Goal: Task Accomplishment & Management: Use online tool/utility

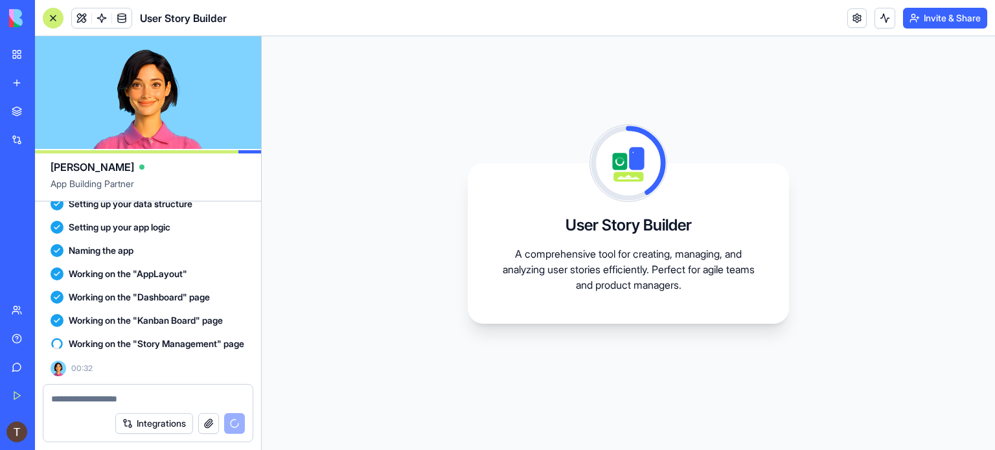
scroll to position [181, 0]
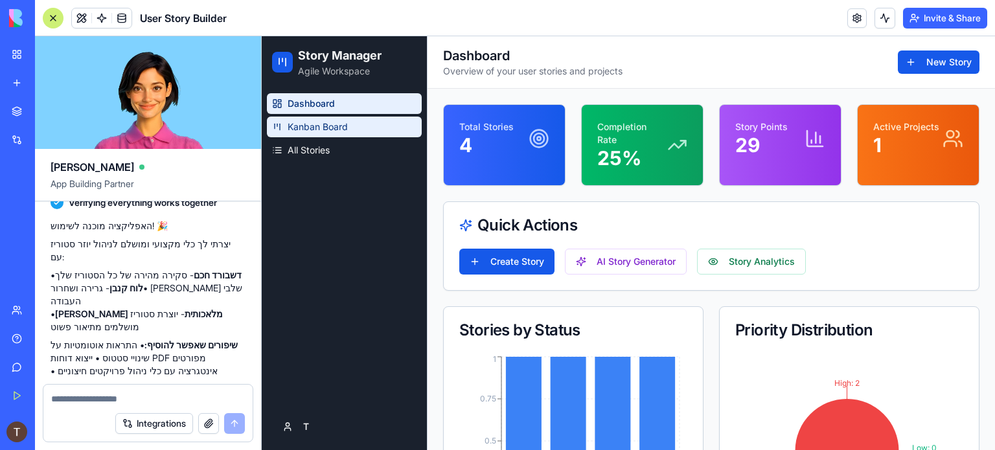
click at [306, 125] on span "Kanban Board" at bounding box center [318, 127] width 60 height 13
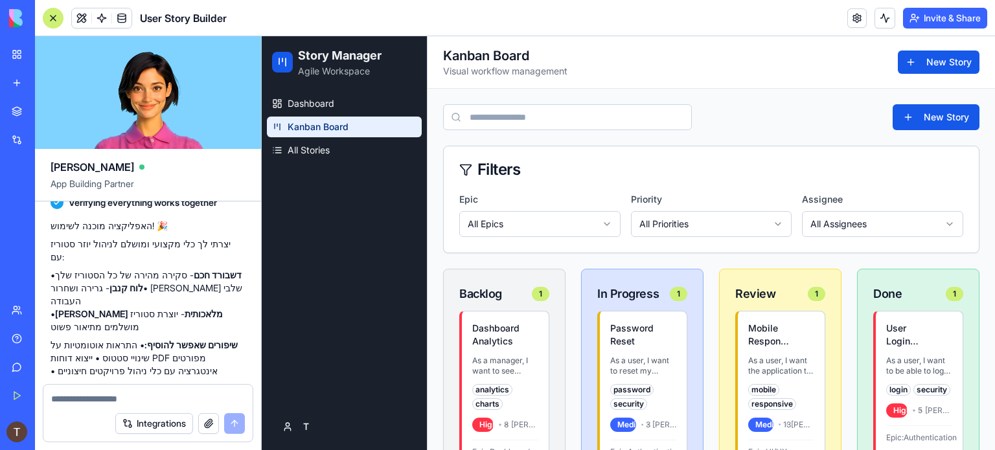
click at [562, 229] on html "Story Manager Agile Workspace Dashboard Kanban Board All Stories T Toggle Sideb…" at bounding box center [628, 395] width 733 height 719
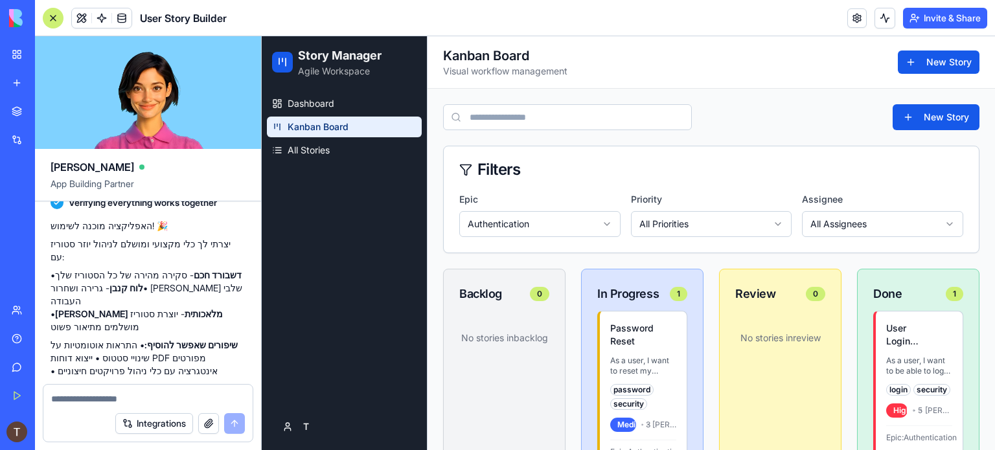
click at [559, 224] on html "Story Manager Agile Workspace Dashboard Kanban Board All Stories T Toggle Sideb…" at bounding box center [628, 395] width 733 height 719
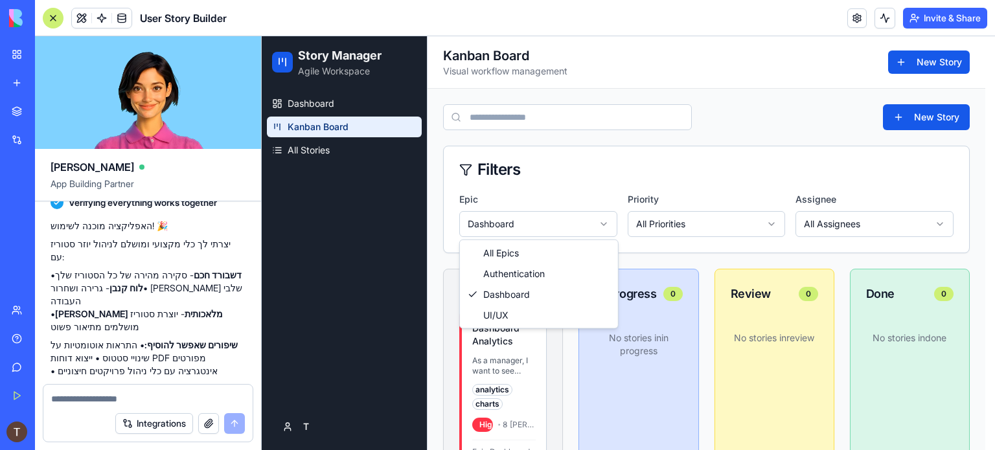
click at [548, 226] on html "Story Manager Agile Workspace Dashboard Kanban Board All Stories T Toggle Sideb…" at bounding box center [628, 395] width 733 height 719
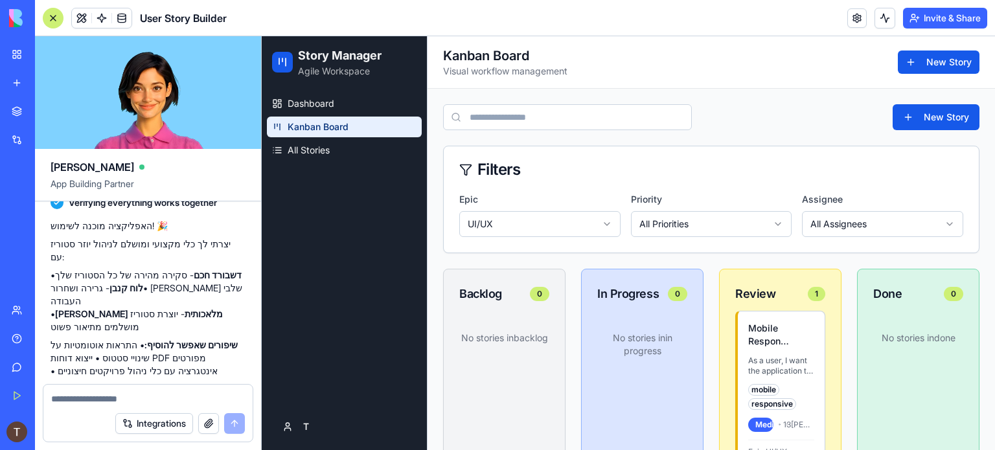
click at [724, 222] on html "Story Manager Agile Workspace Dashboard Kanban Board All Stories T Toggle Sideb…" at bounding box center [628, 395] width 733 height 719
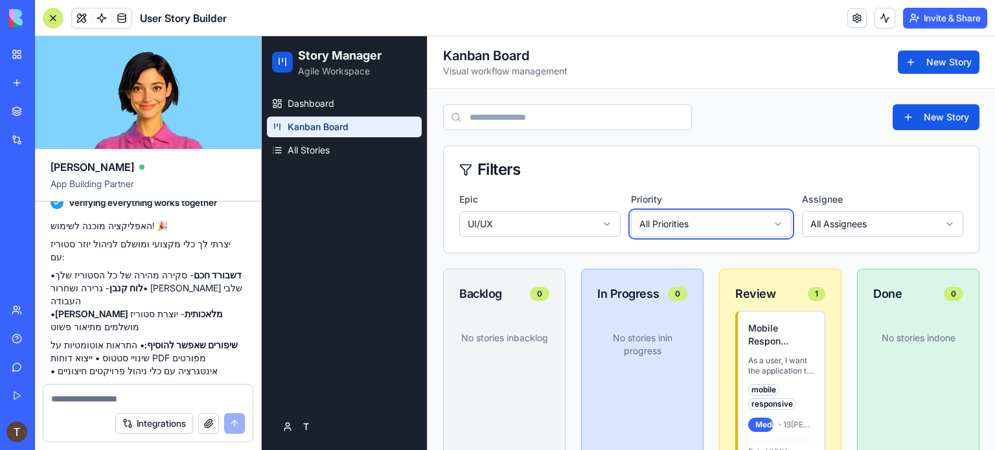
click at [888, 225] on html "Story Manager Agile Workspace Dashboard Kanban Board All Stories T Toggle Sideb…" at bounding box center [628, 395] width 733 height 719
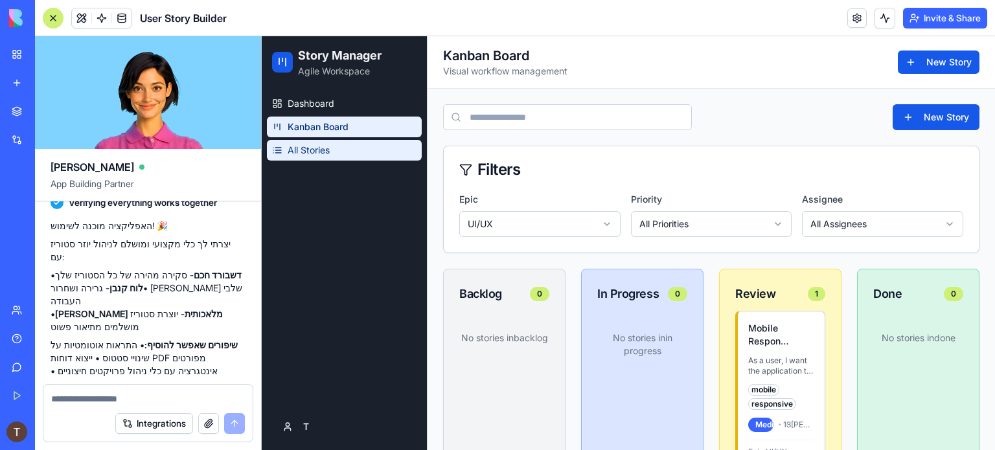
click at [313, 148] on span "All Stories" at bounding box center [309, 150] width 42 height 13
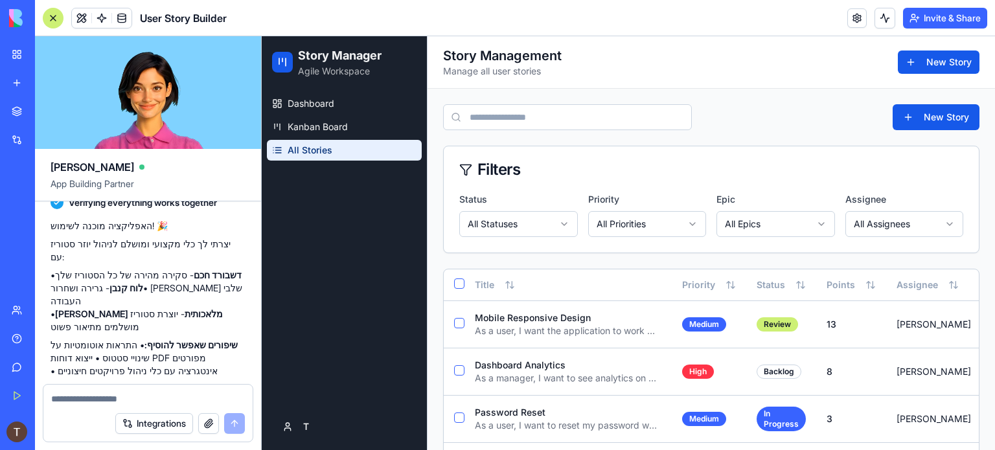
click at [41, 17] on img at bounding box center [49, 18] width 80 height 18
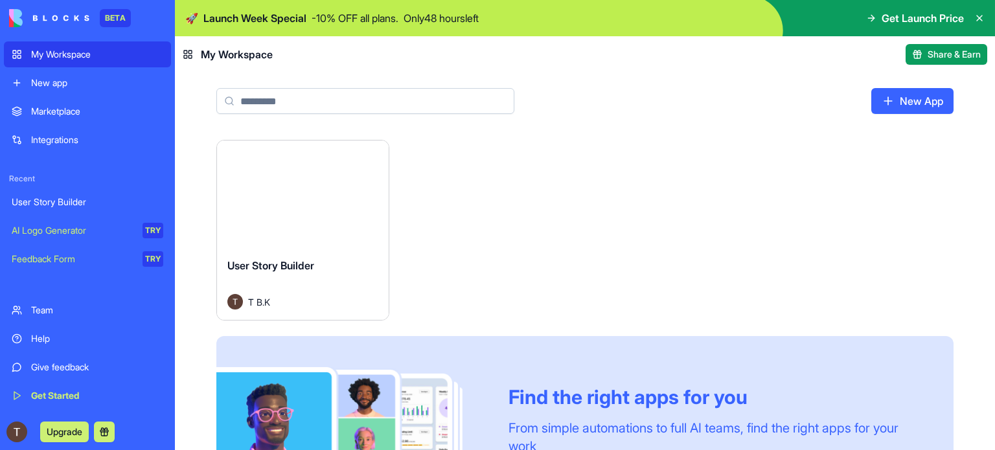
click at [310, 199] on button "Launch" at bounding box center [302, 194] width 97 height 26
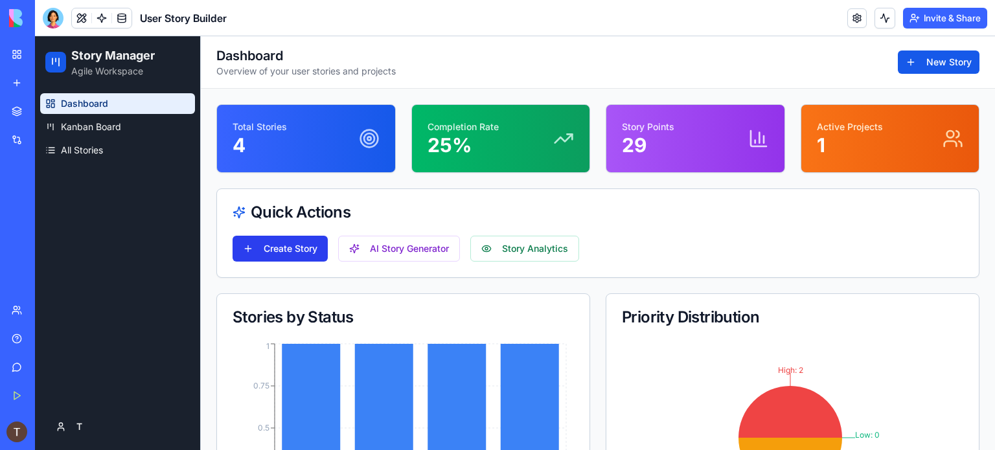
click at [279, 249] on button "Create Story" at bounding box center [280, 249] width 95 height 26
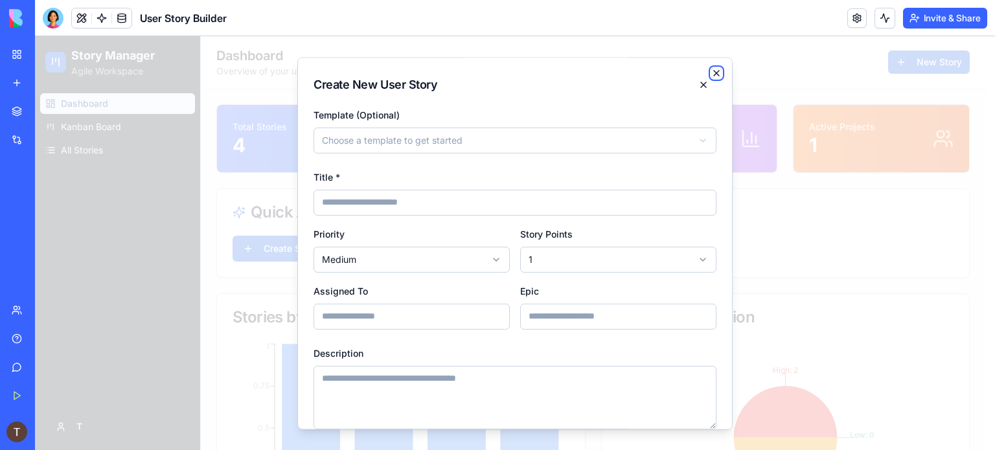
click at [711, 72] on icon "button" at bounding box center [716, 73] width 10 height 10
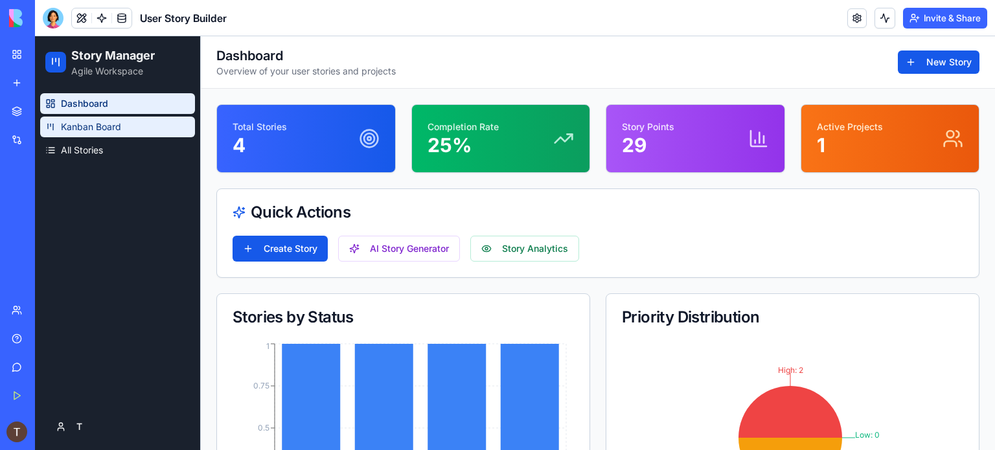
click at [58, 128] on link "Kanban Board" at bounding box center [117, 127] width 155 height 21
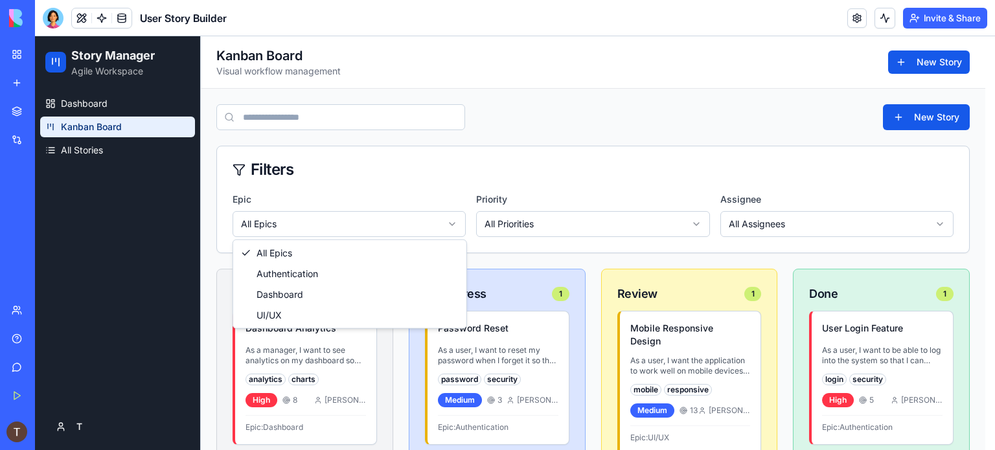
click at [352, 214] on html "Story Manager Agile Workspace Dashboard Kanban Board All Stories T Toggle Sideb…" at bounding box center [515, 395] width 960 height 719
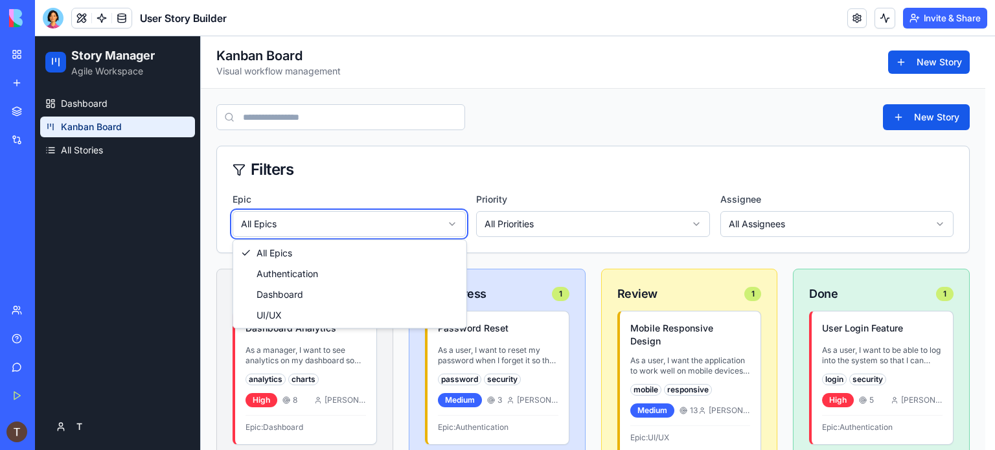
click at [352, 214] on html "Story Manager Agile Workspace Dashboard Kanban Board All Stories T Toggle Sideb…" at bounding box center [515, 395] width 960 height 719
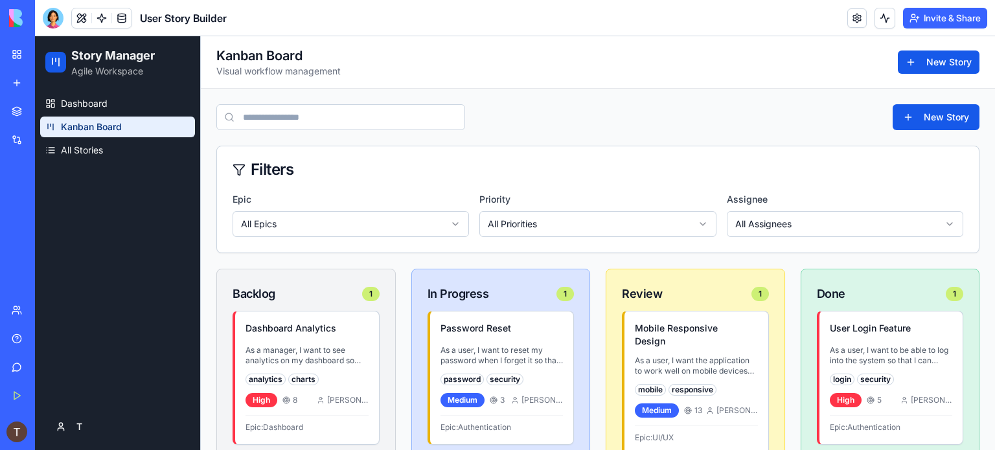
click at [346, 120] on input at bounding box center [340, 117] width 249 height 26
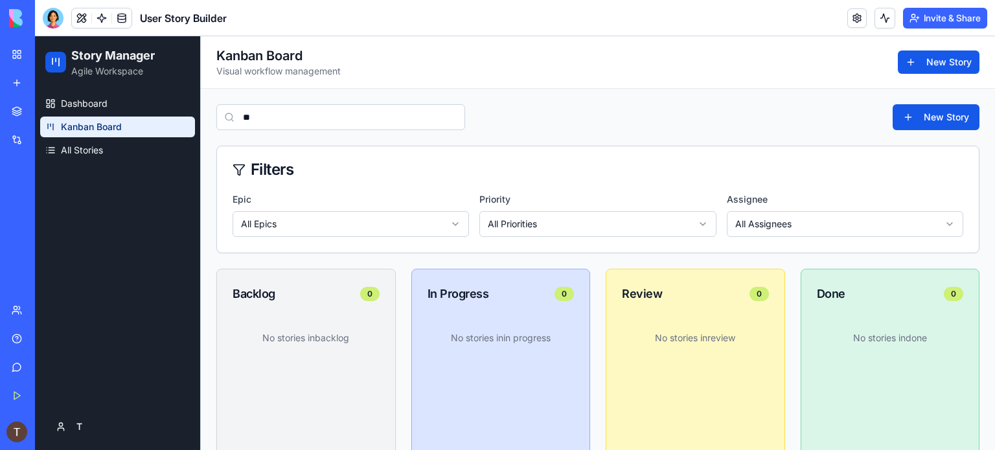
type input "*"
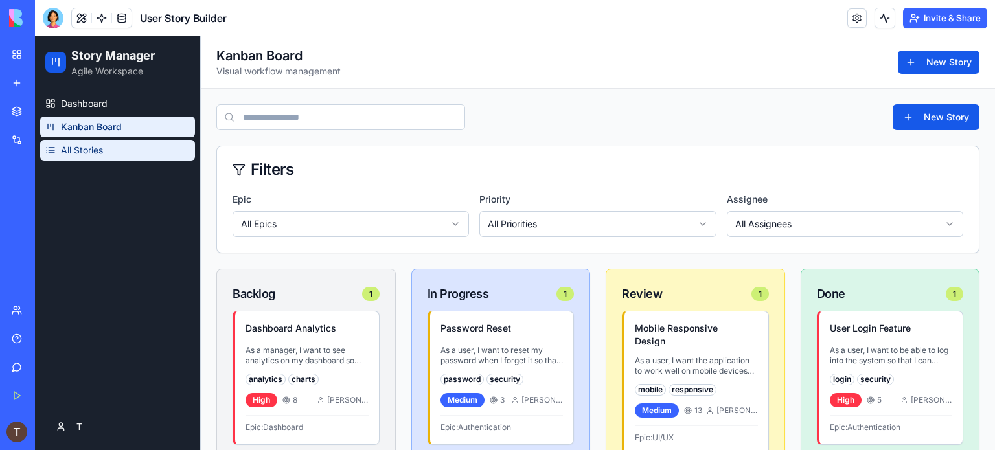
click at [71, 150] on span "All Stories" at bounding box center [82, 150] width 42 height 13
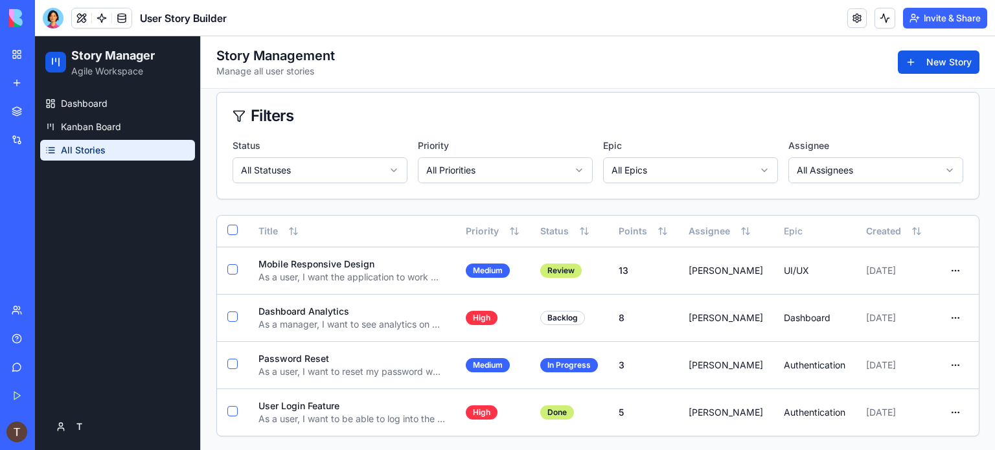
scroll to position [65, 0]
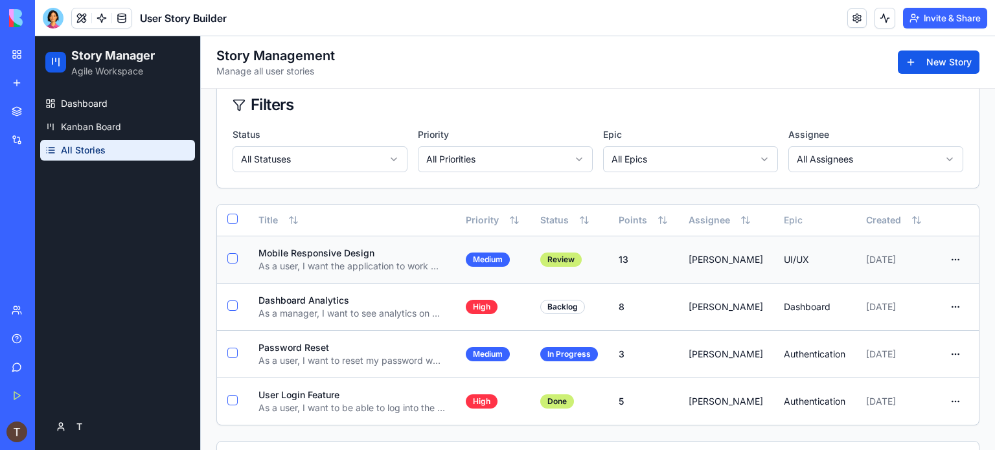
click at [345, 251] on p "Mobile Responsive Design" at bounding box center [352, 253] width 187 height 13
click at [306, 254] on p "Mobile Responsive Design" at bounding box center [352, 253] width 187 height 13
click at [404, 266] on p "As a user, I want the application to work well on mobile devices so that I can …" at bounding box center [352, 266] width 187 height 13
click at [943, 257] on html "Story Manager Agile Workspace Dashboard Kanban Board All Stories T Toggle Sideb…" at bounding box center [515, 231] width 960 height 520
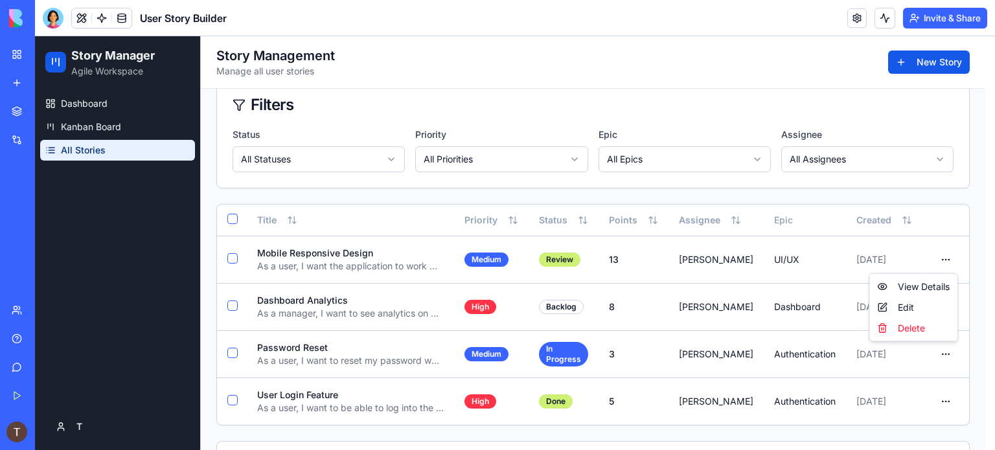
click at [415, 268] on html "Story Manager Agile Workspace Dashboard Kanban Board All Stories T Toggle Sideb…" at bounding box center [515, 231] width 960 height 520
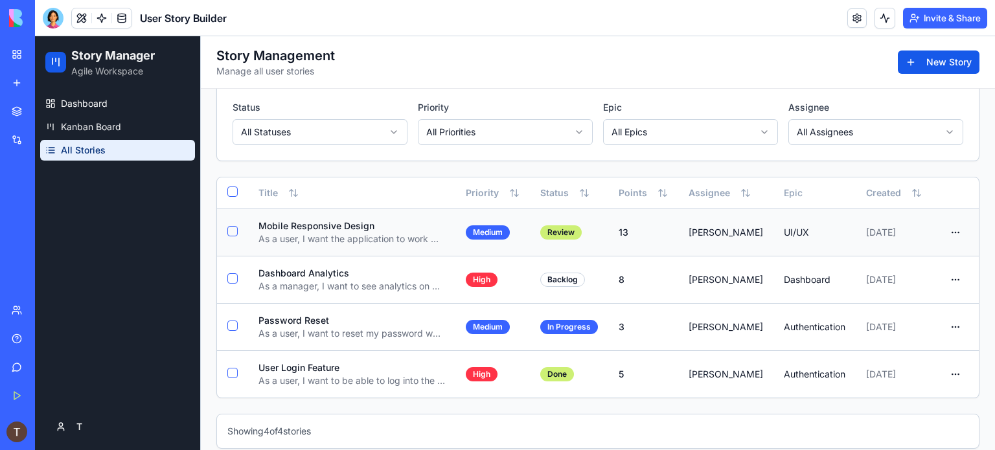
scroll to position [104, 0]
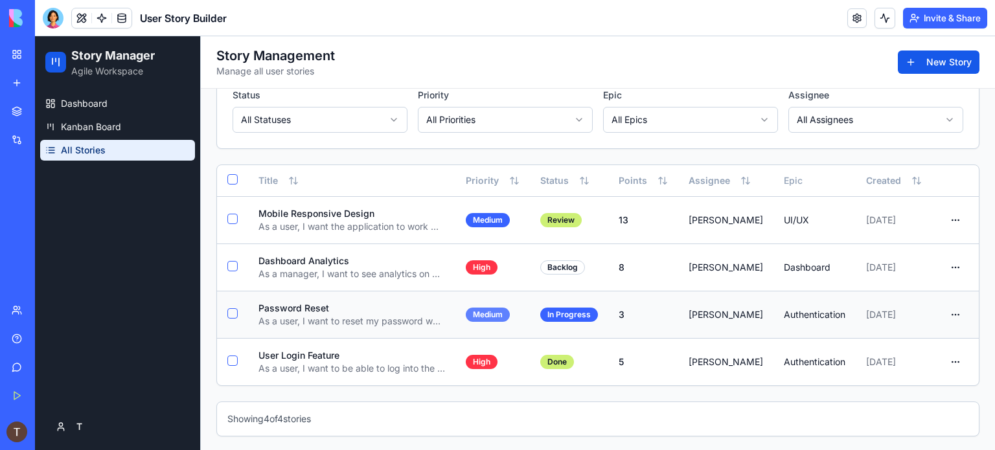
click at [494, 313] on div "Medium" at bounding box center [488, 315] width 44 height 14
click at [329, 414] on p "Showing 4 of 4 stories" at bounding box center [597, 419] width 741 height 13
click at [48, 86] on div "New app" at bounding box center [39, 82] width 17 height 13
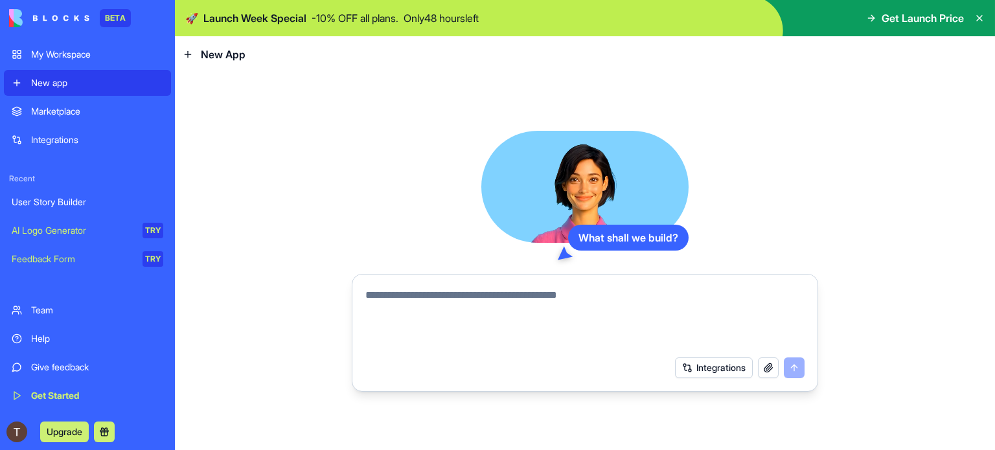
click at [448, 297] on textarea at bounding box center [584, 319] width 439 height 62
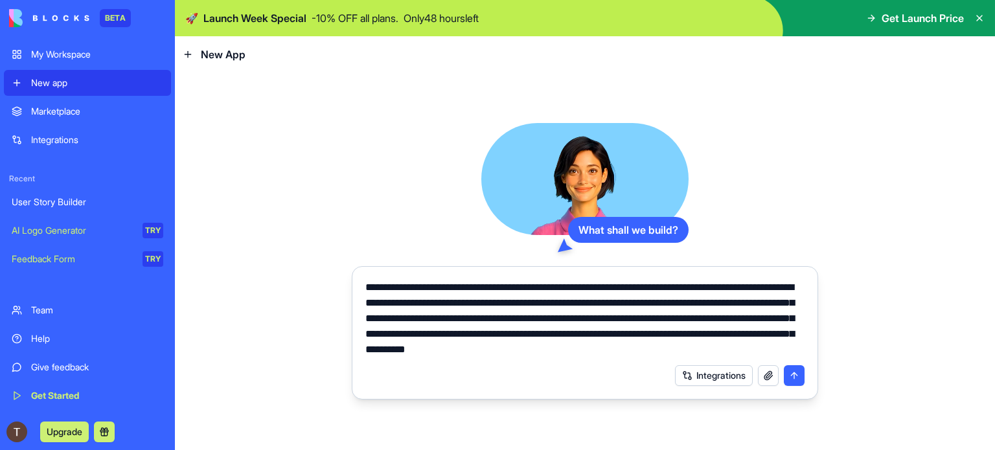
type textarea "**********"
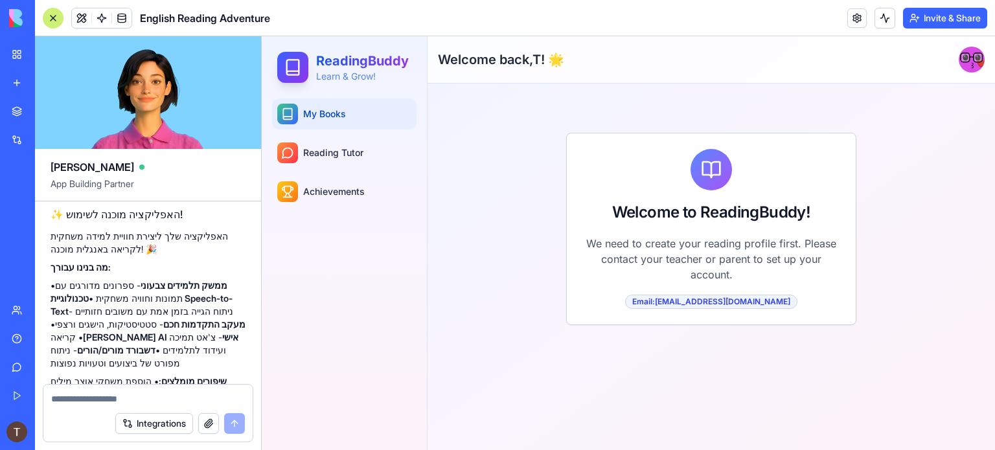
scroll to position [565, 0]
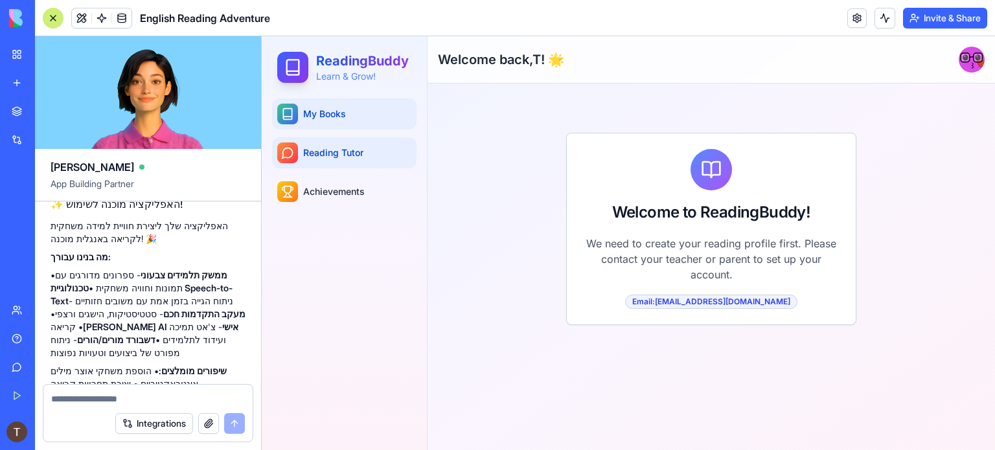
click at [350, 154] on span "Reading Tutor" at bounding box center [333, 152] width 60 height 13
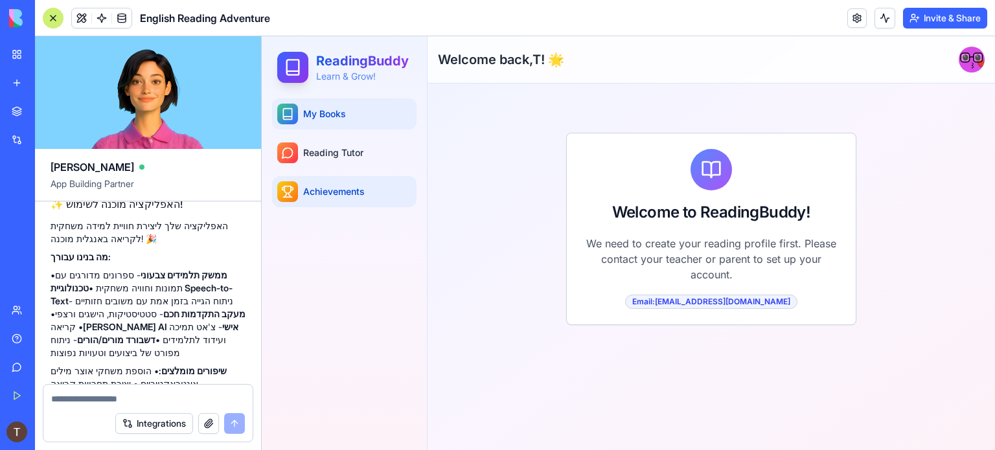
click at [328, 192] on span "Achievements" at bounding box center [334, 191] width 62 height 13
click at [777, 240] on p "We need to create your reading profile first. Please contact your teacher or pa…" at bounding box center [711, 259] width 258 height 47
click at [295, 69] on icon at bounding box center [293, 67] width 18 height 18
click at [701, 301] on div "Email: tehilaber@gmail.com" at bounding box center [711, 302] width 172 height 14
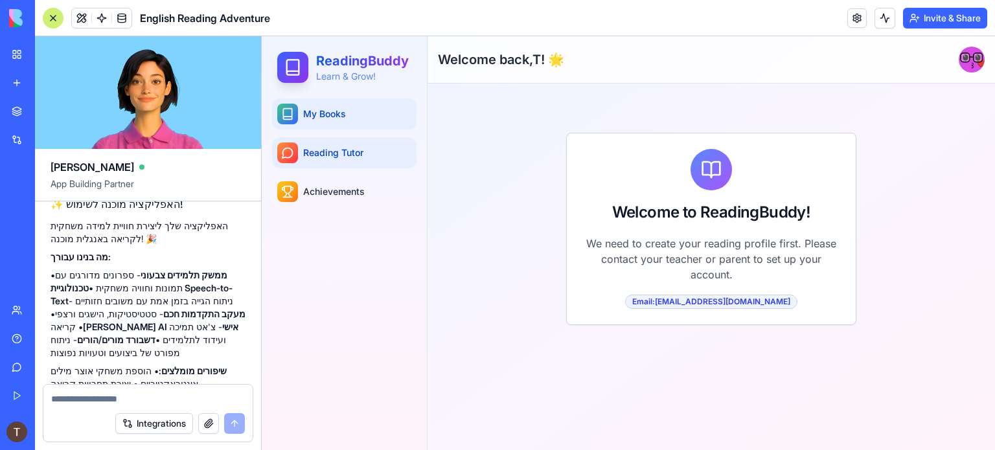
click at [369, 150] on button "Reading Tutor" at bounding box center [344, 152] width 144 height 31
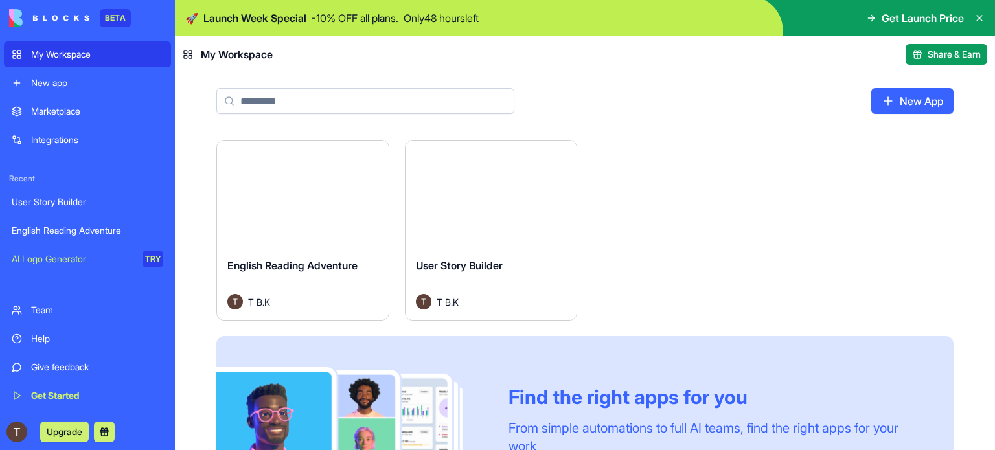
click at [308, 212] on div "Launch" at bounding box center [303, 194] width 172 height 107
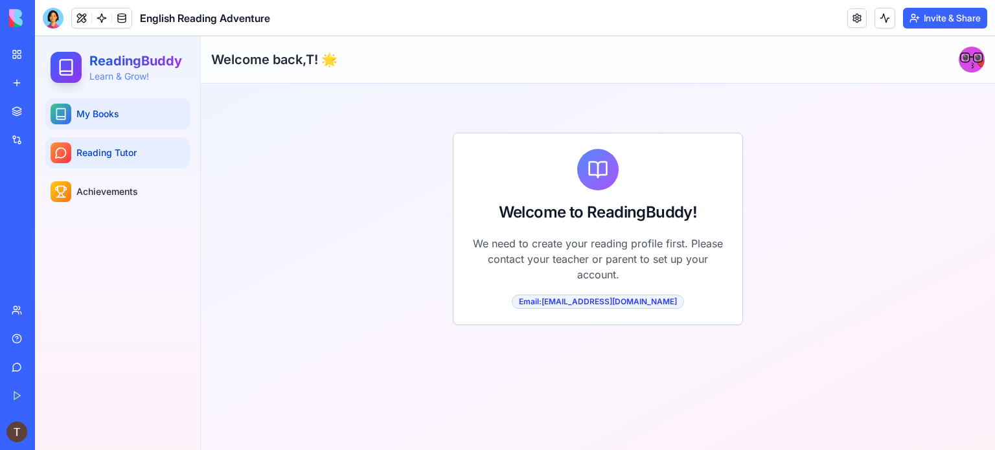
click at [133, 151] on span "Reading Tutor" at bounding box center [106, 152] width 60 height 13
click at [154, 155] on button "Reading Tutor" at bounding box center [117, 152] width 144 height 31
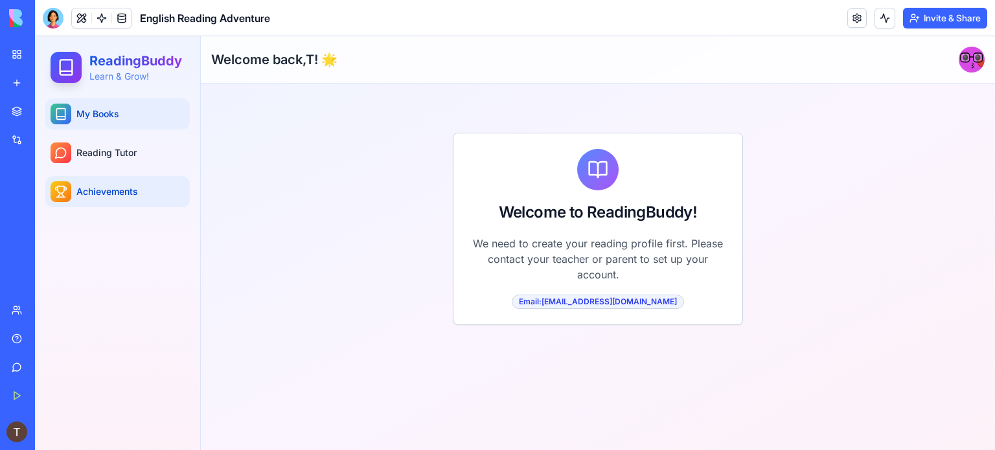
click at [123, 192] on span "Achievements" at bounding box center [107, 191] width 62 height 13
click at [122, 192] on span "Achievements" at bounding box center [107, 191] width 62 height 13
click at [969, 59] on html "ReadingBuddy Learn & Grow! My Books Reading Tutor Achievements Toggle Sidebar W…" at bounding box center [515, 243] width 960 height 414
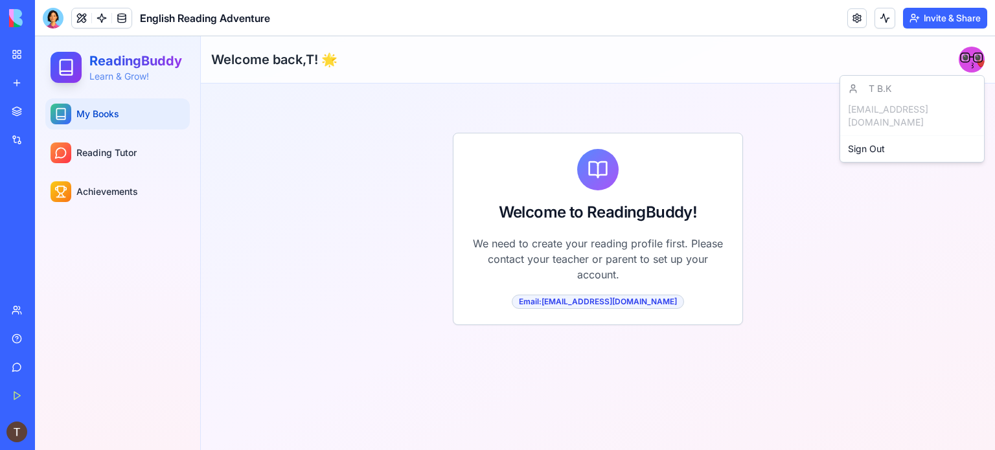
click at [759, 127] on html "ReadingBuddy Learn & Grow! My Books Reading Tutor Achievements Toggle Sidebar W…" at bounding box center [515, 243] width 960 height 414
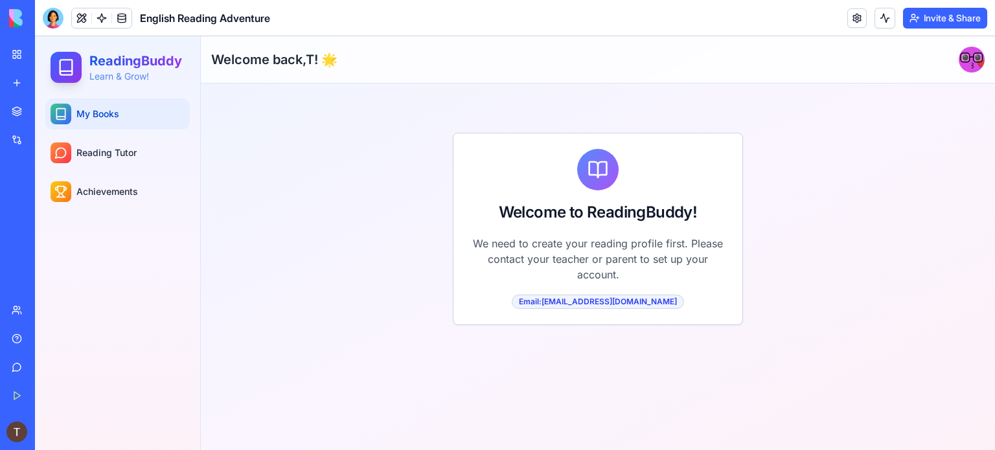
click at [602, 303] on div "Email: tehilaber@gmail.com" at bounding box center [598, 302] width 172 height 14
click at [599, 279] on p "We need to create your reading profile first. Please contact your teacher or pa…" at bounding box center [598, 259] width 258 height 47
click at [67, 74] on icon at bounding box center [66, 67] width 12 height 15
click at [62, 115] on icon at bounding box center [60, 114] width 13 height 13
click at [79, 157] on span "Reading Tutor" at bounding box center [106, 152] width 60 height 13
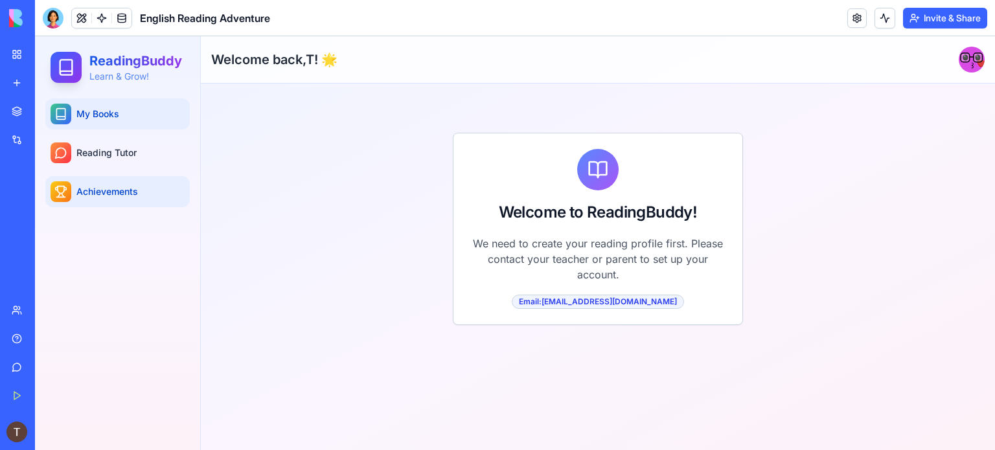
click at [85, 190] on span "Achievements" at bounding box center [107, 191] width 62 height 13
click at [59, 190] on icon at bounding box center [60, 191] width 13 height 13
click at [256, 59] on h2 "Welcome back, T ! 🌟" at bounding box center [274, 60] width 126 height 18
click at [48, 112] on div "Marketplace" at bounding box center [39, 111] width 17 height 13
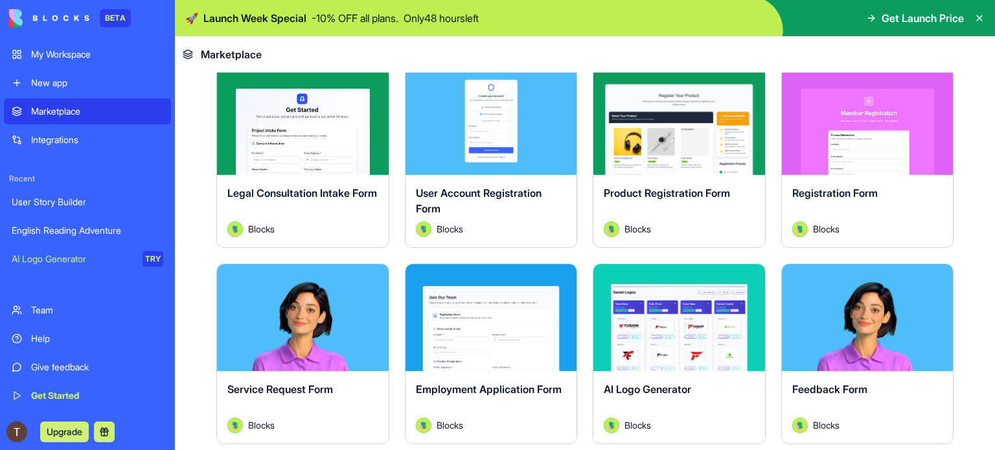
scroll to position [454, 0]
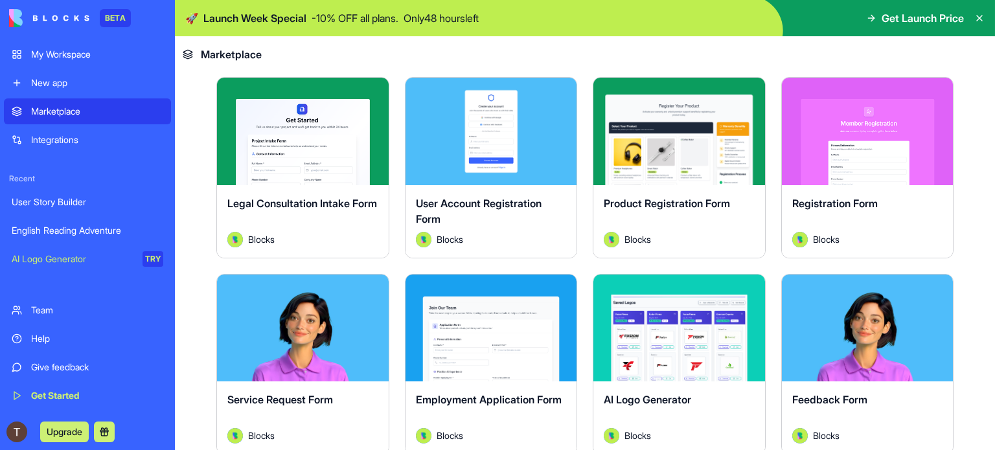
click at [81, 52] on div "My Workspace" at bounding box center [97, 54] width 132 height 13
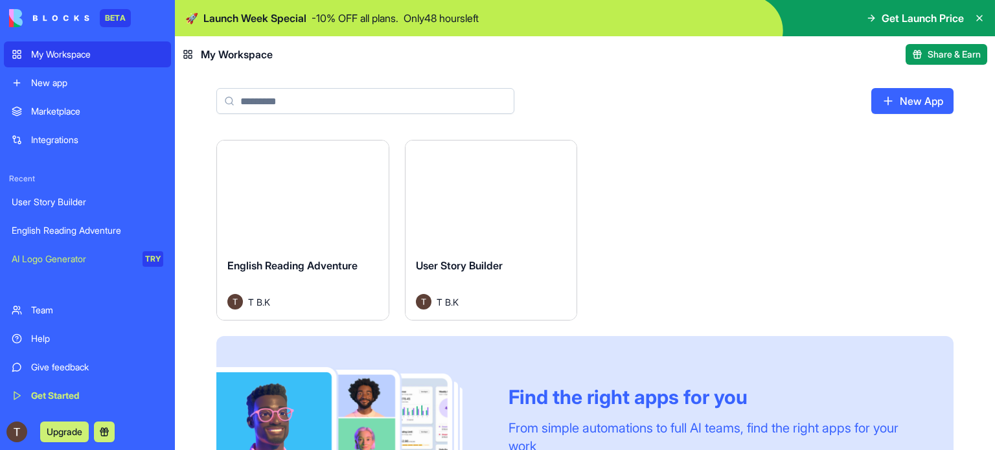
click at [511, 206] on button "Launch" at bounding box center [491, 194] width 97 height 26
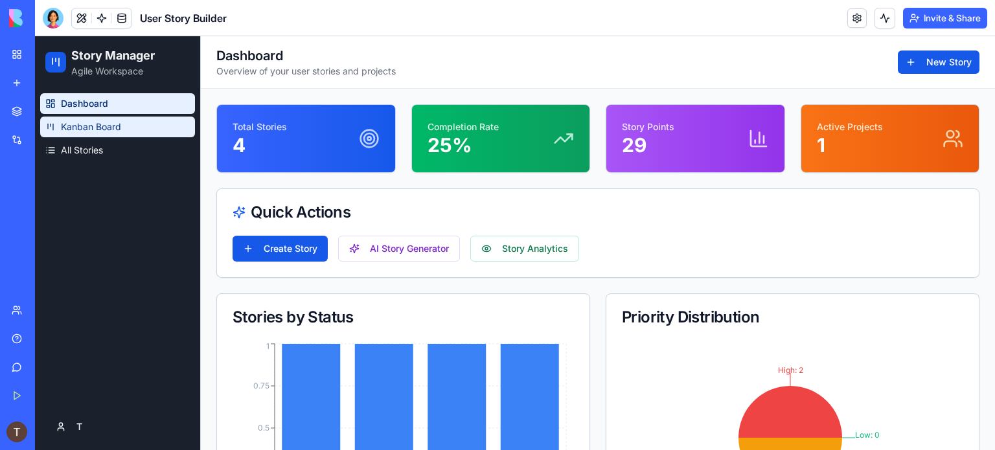
click at [108, 125] on span "Kanban Board" at bounding box center [91, 127] width 60 height 13
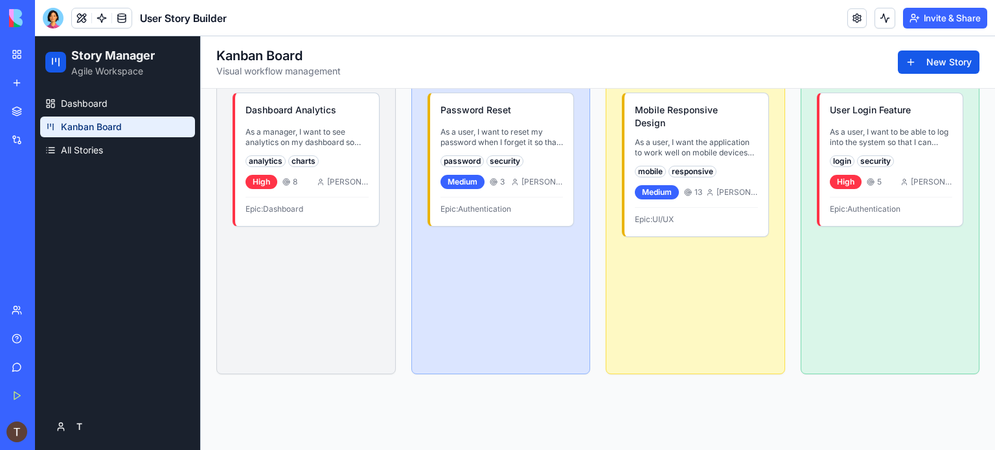
scroll to position [174, 0]
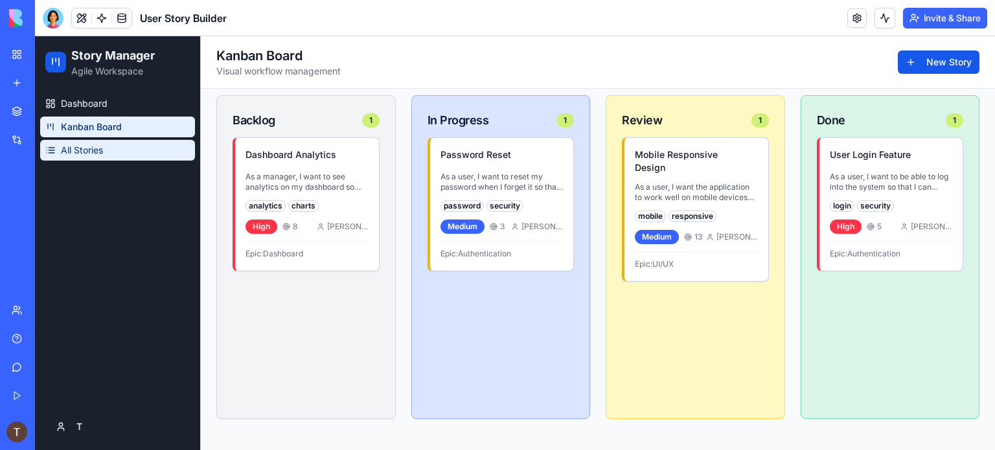
click at [88, 155] on span "All Stories" at bounding box center [82, 150] width 42 height 13
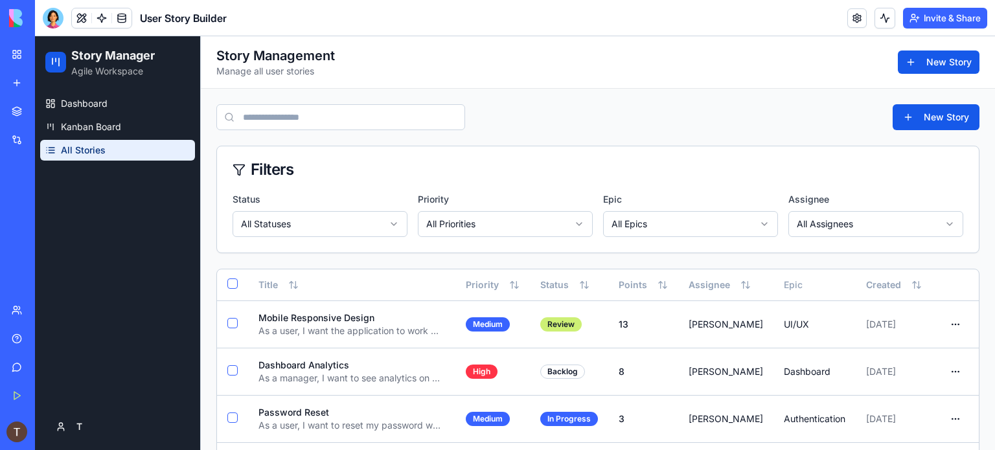
click at [48, 236] on div "English Reading Adventure" at bounding box center [30, 230] width 36 height 13
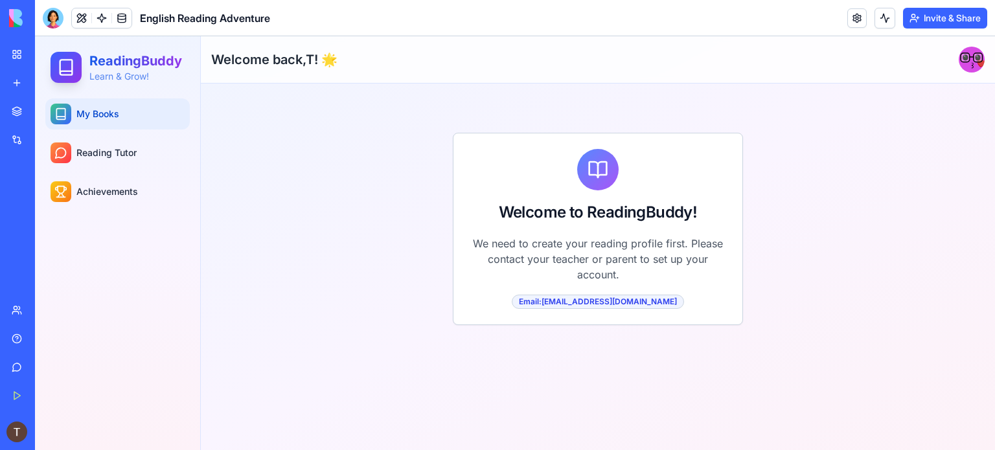
click at [586, 305] on div "Email: tehilaber@gmail.com" at bounding box center [598, 302] width 172 height 14
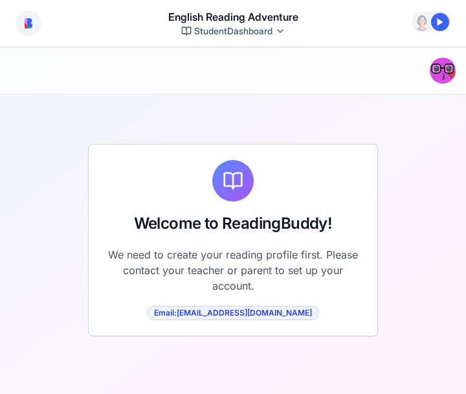
click at [440, 18] on div at bounding box center [441, 22] width 18 height 18
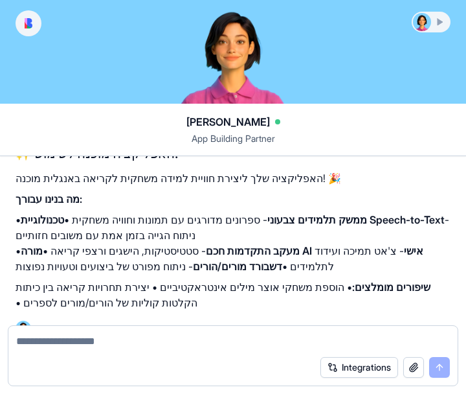
click at [434, 23] on div at bounding box center [431, 22] width 36 height 18
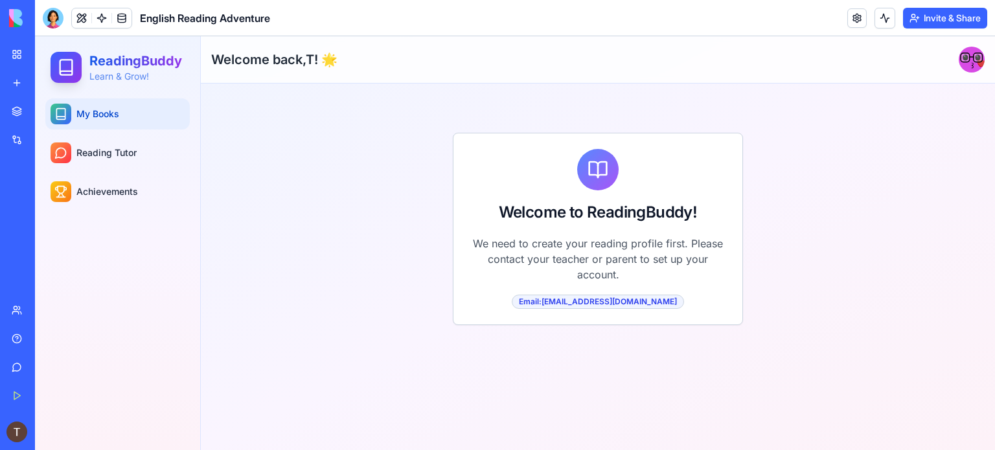
click at [48, 397] on div "Get Started" at bounding box center [39, 395] width 17 height 13
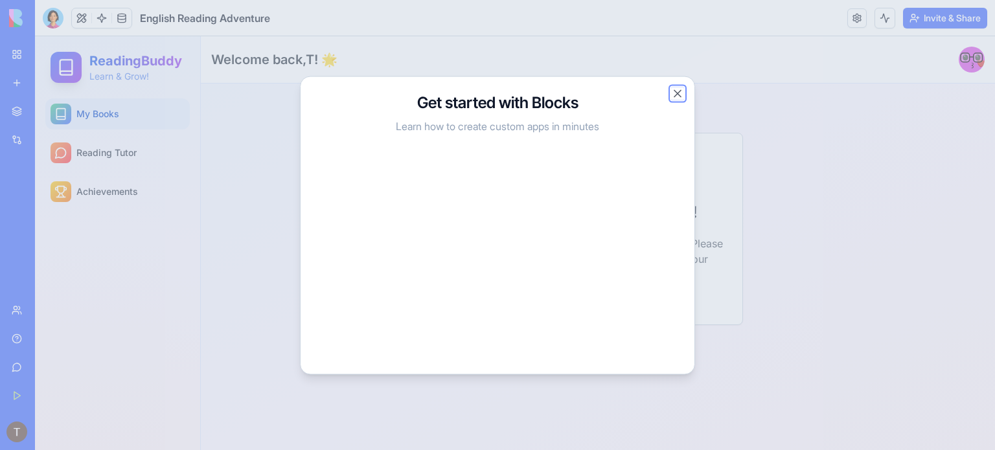
click at [678, 97] on button "Close" at bounding box center [677, 93] width 13 height 13
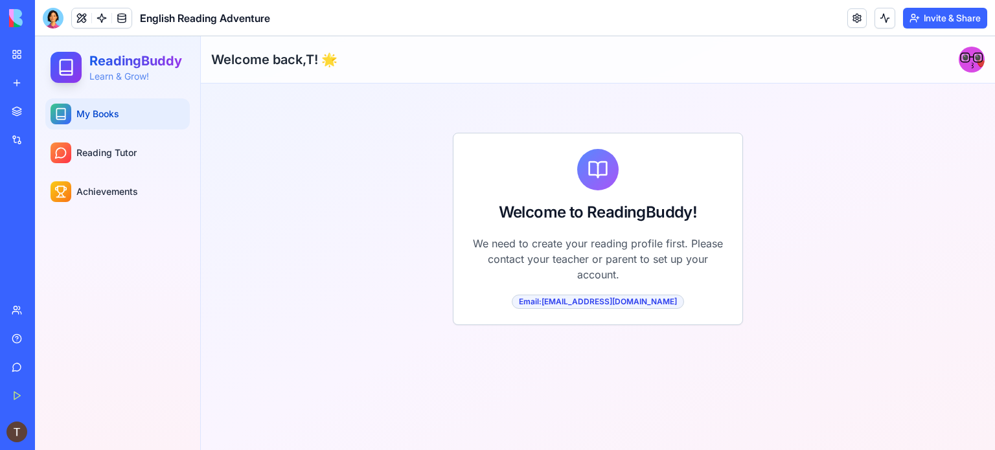
click at [48, 86] on div "New app" at bounding box center [39, 82] width 17 height 13
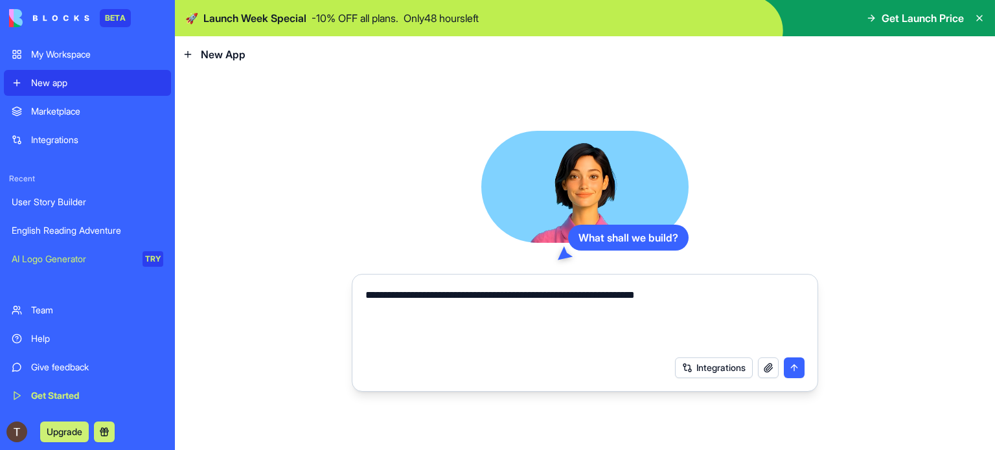
type textarea "**********"
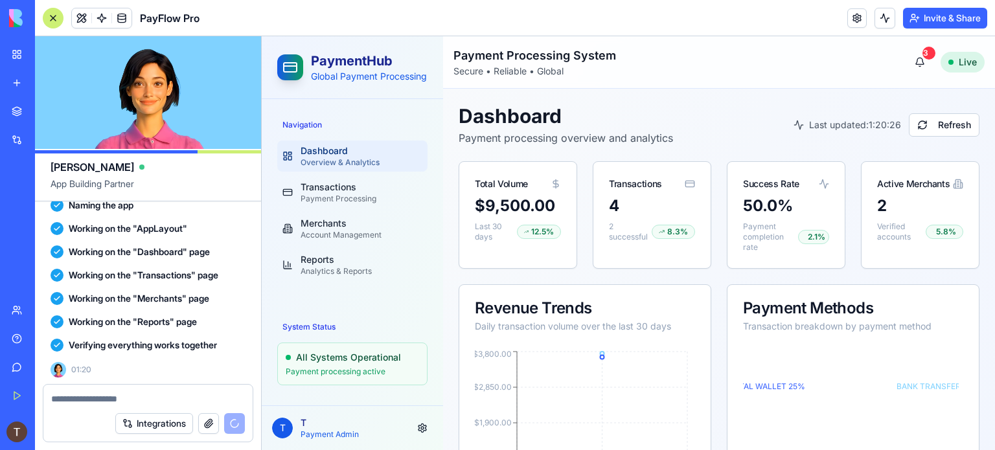
scroll to position [500, 0]
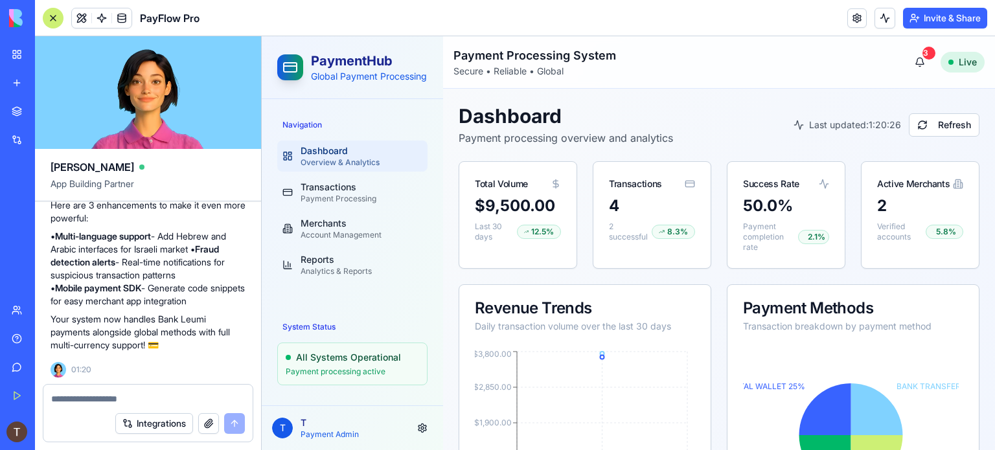
click at [329, 187] on ul "Dashboard Overview & Analytics Transactions Payment Processing Merchants Accoun…" at bounding box center [352, 211] width 150 height 140
click at [338, 194] on div "Transactions" at bounding box center [362, 187] width 122 height 13
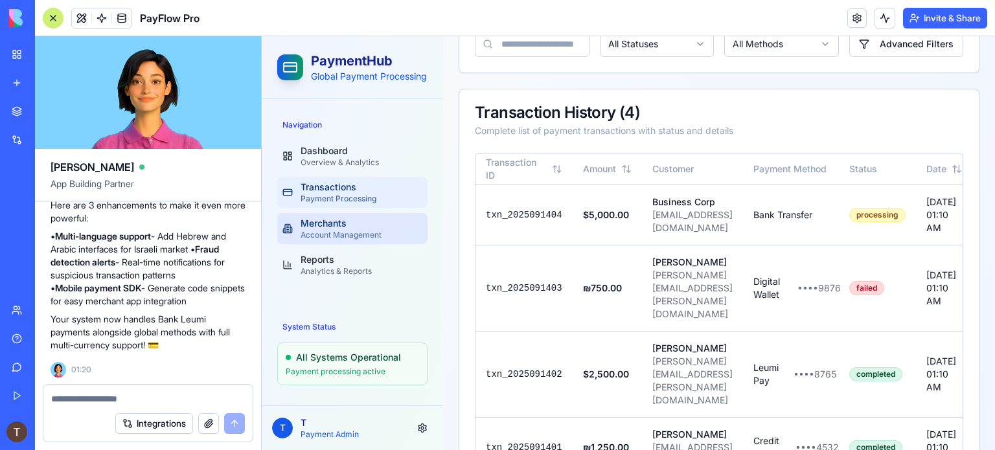
click at [336, 240] on div "Account Management" at bounding box center [362, 235] width 122 height 10
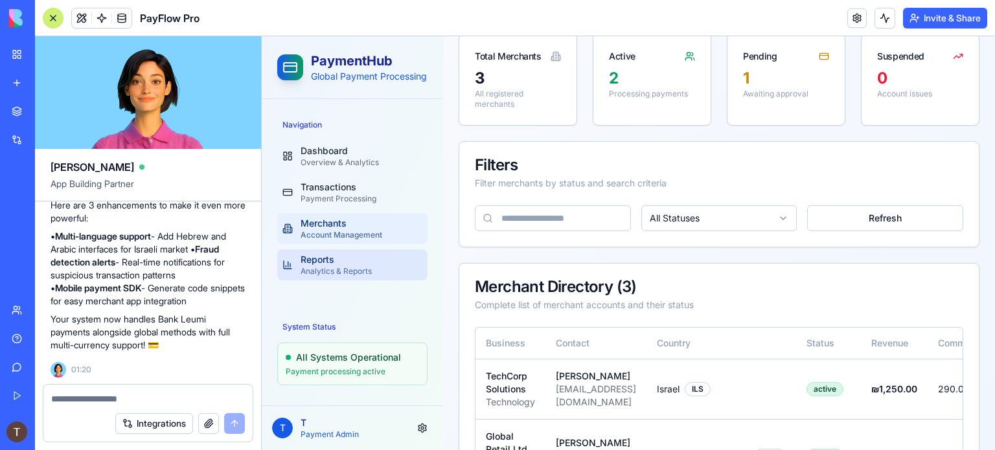
scroll to position [76, 0]
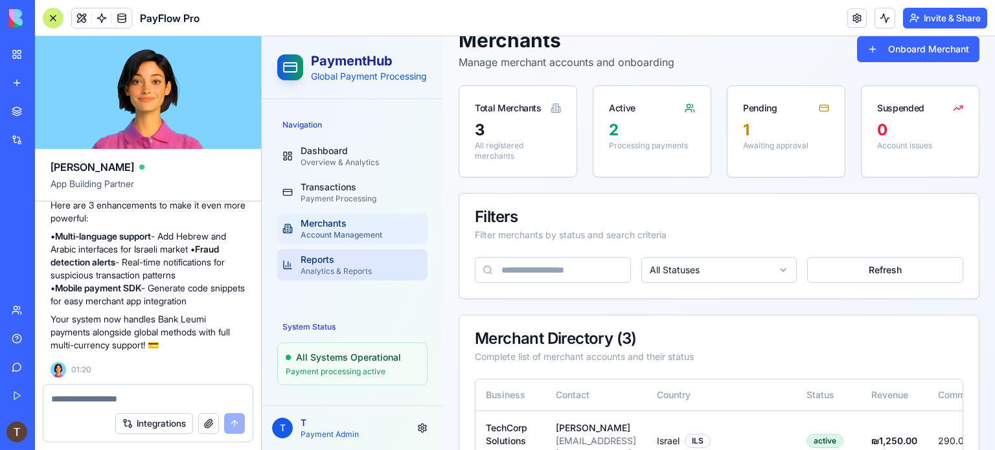
click at [352, 277] on div "Analytics & Reports" at bounding box center [362, 271] width 122 height 10
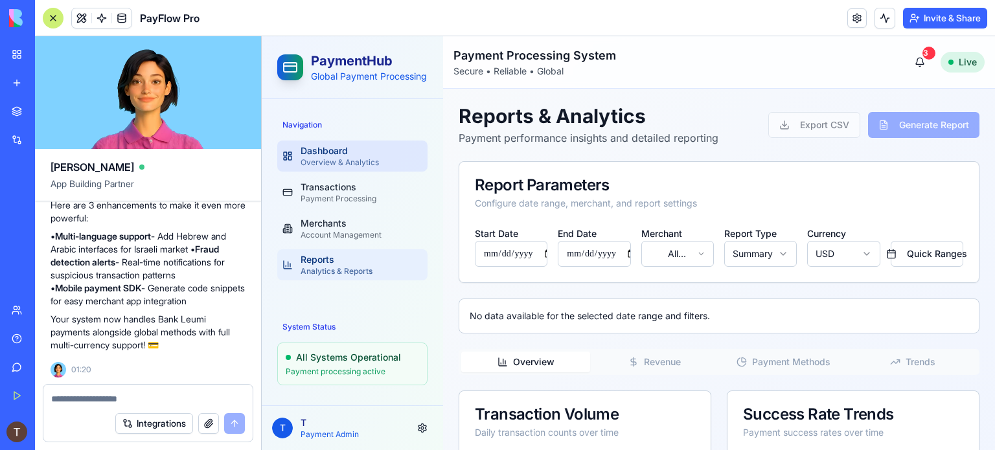
click at [346, 157] on div "Dashboard" at bounding box center [362, 150] width 122 height 13
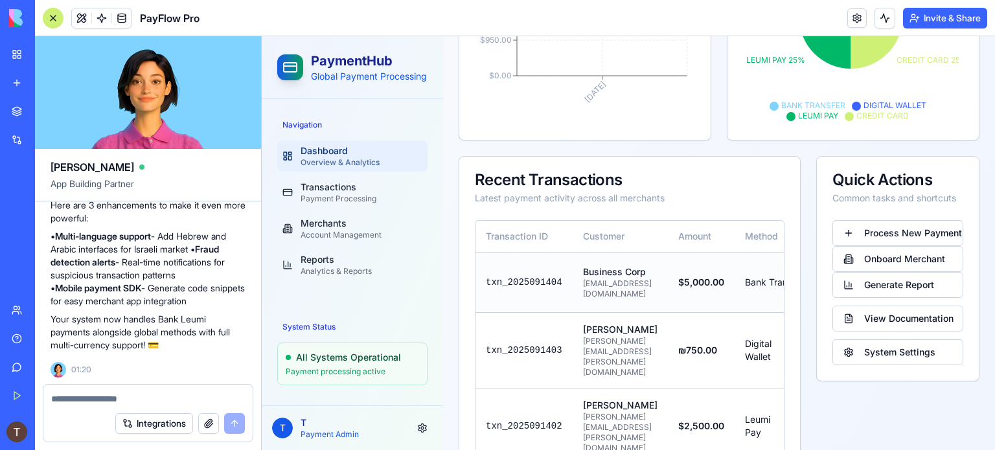
scroll to position [454, 0]
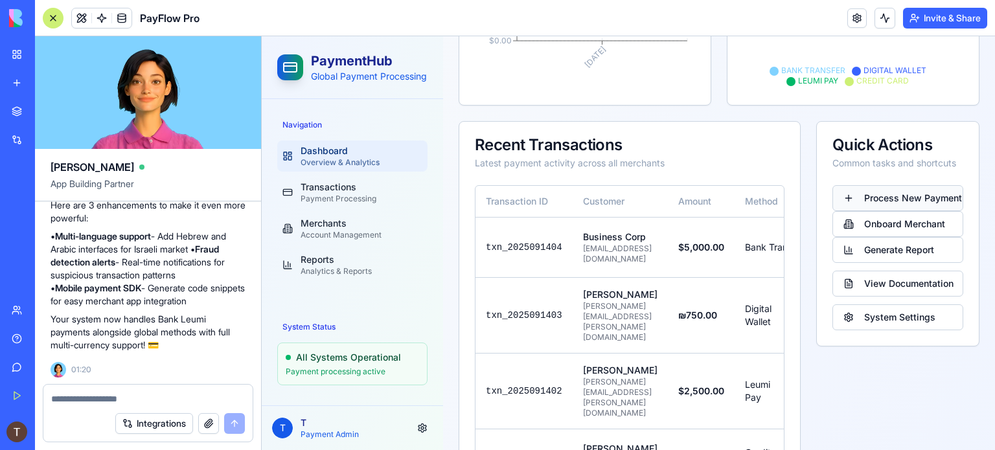
click at [899, 198] on button "Process New Payment" at bounding box center [898, 198] width 131 height 26
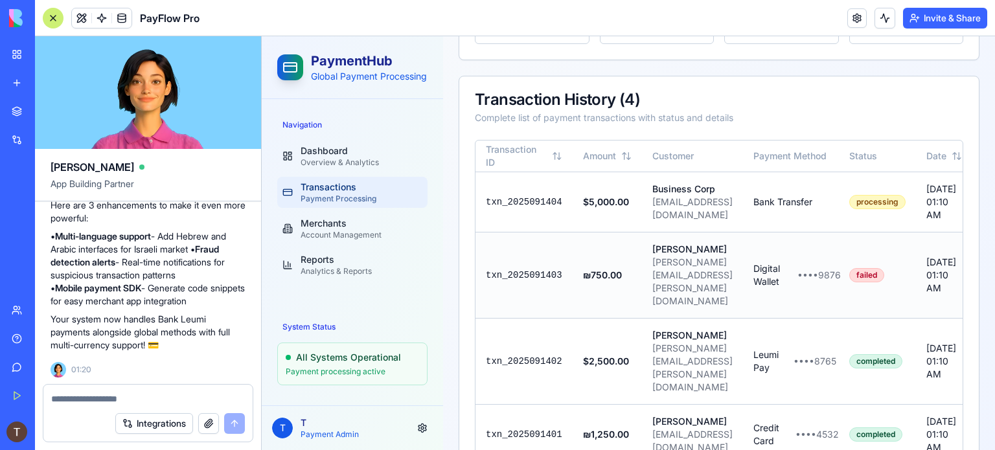
scroll to position [197, 0]
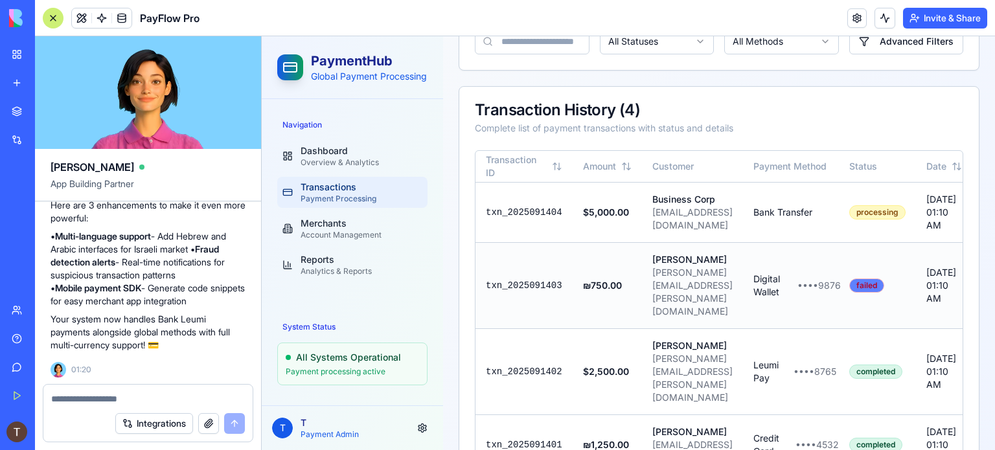
click at [871, 291] on div "failed" at bounding box center [866, 286] width 35 height 14
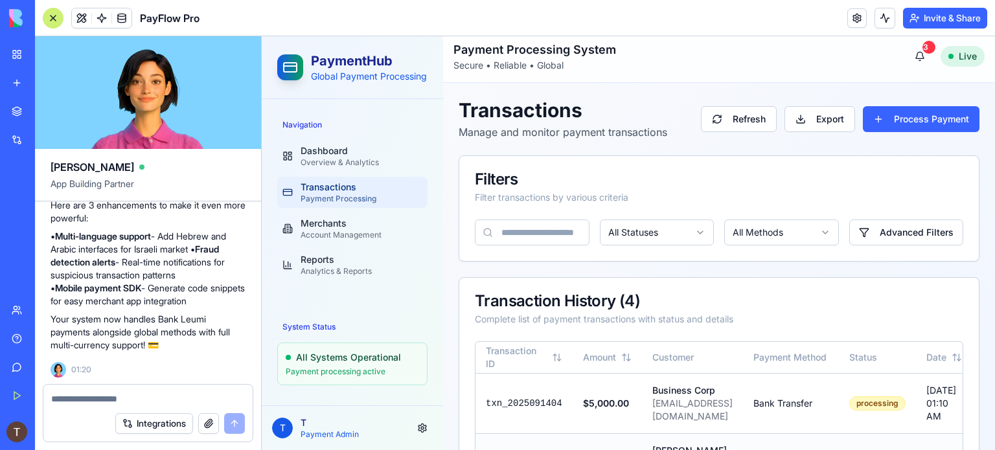
scroll to position [0, 0]
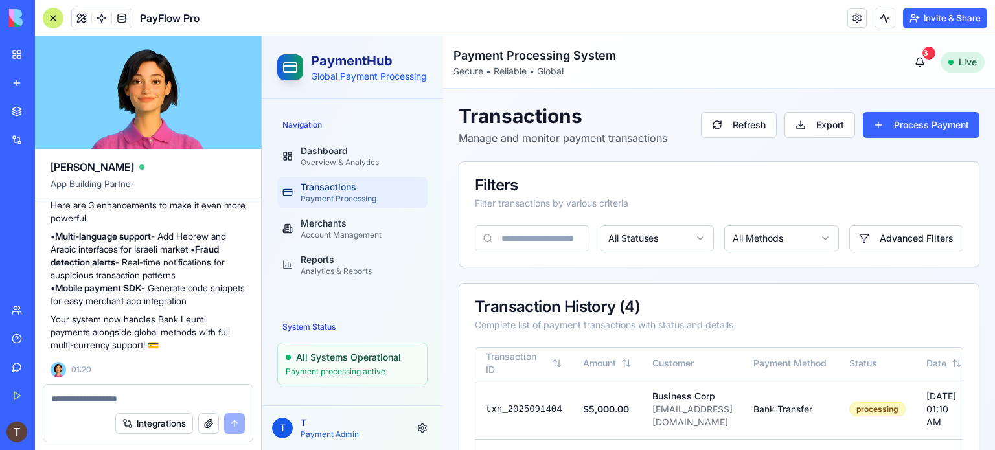
click at [949, 63] on div "Live" at bounding box center [963, 62] width 44 height 21
click at [923, 52] on div "3" at bounding box center [929, 53] width 13 height 13
click at [908, 127] on button "Process Payment" at bounding box center [921, 125] width 117 height 26
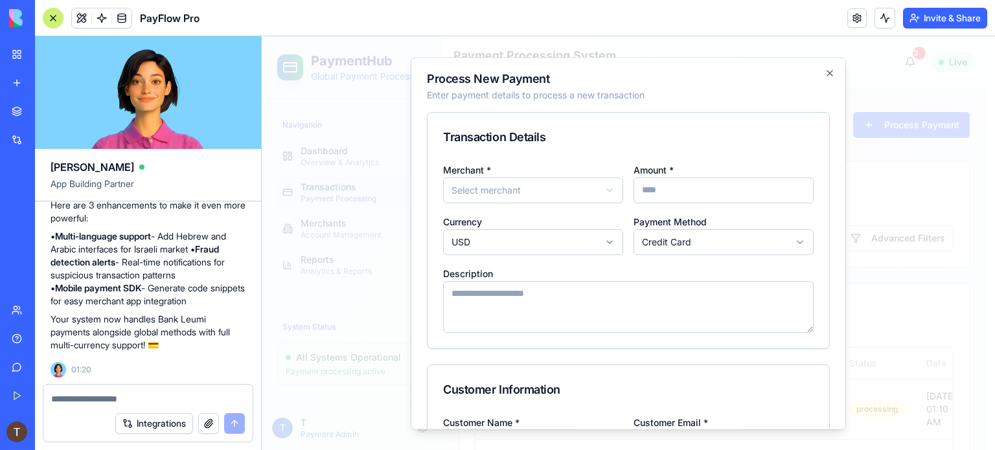
click at [533, 195] on body "PaymentHub Global Payment Processing Navigation Dashboard Overview & Analytics …" at bounding box center [624, 370] width 724 height 668
click at [623, 139] on body "PaymentHub Global Payment Processing Navigation Dashboard Overview & Analytics …" at bounding box center [624, 370] width 724 height 668
click at [704, 198] on input "Amount *" at bounding box center [724, 191] width 180 height 26
click at [664, 132] on div "Transaction Details" at bounding box center [628, 137] width 371 height 18
click at [650, 246] on body "PaymentHub Global Payment Processing Navigation Dashboard Overview & Analytics …" at bounding box center [624, 370] width 724 height 668
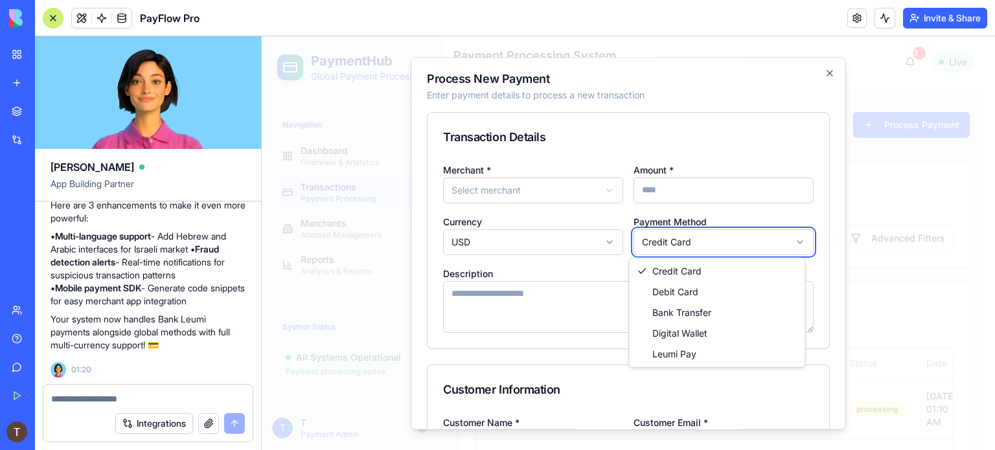
click at [650, 246] on body "PaymentHub Global Payment Processing Navigation Dashboard Overview & Analytics …" at bounding box center [624, 370] width 724 height 668
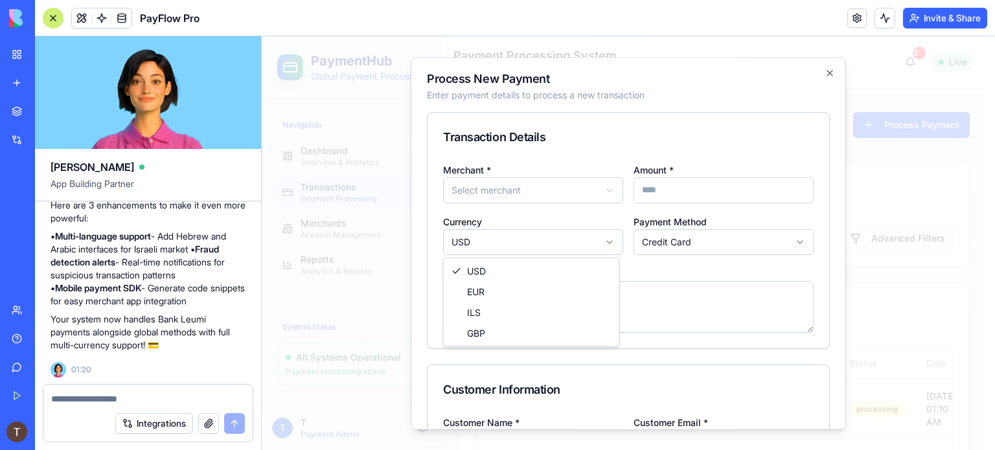
click at [536, 244] on body "PaymentHub Global Payment Processing Navigation Dashboard Overview & Analytics …" at bounding box center [624, 370] width 724 height 668
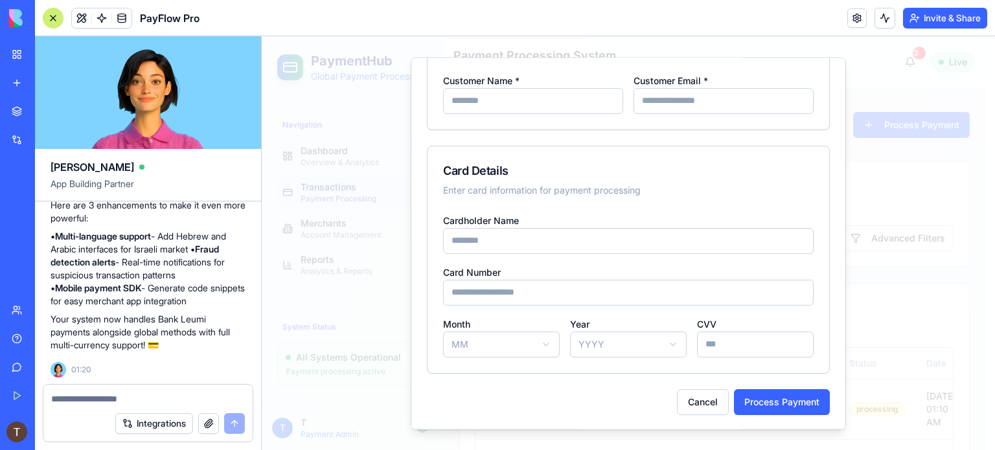
scroll to position [343, 0]
click at [686, 404] on button "Cancel" at bounding box center [703, 402] width 52 height 26
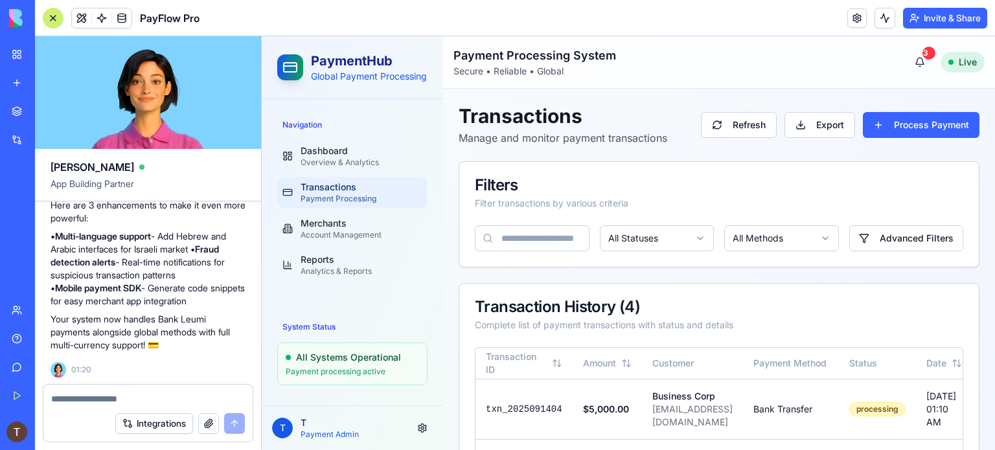
scroll to position [8, 0]
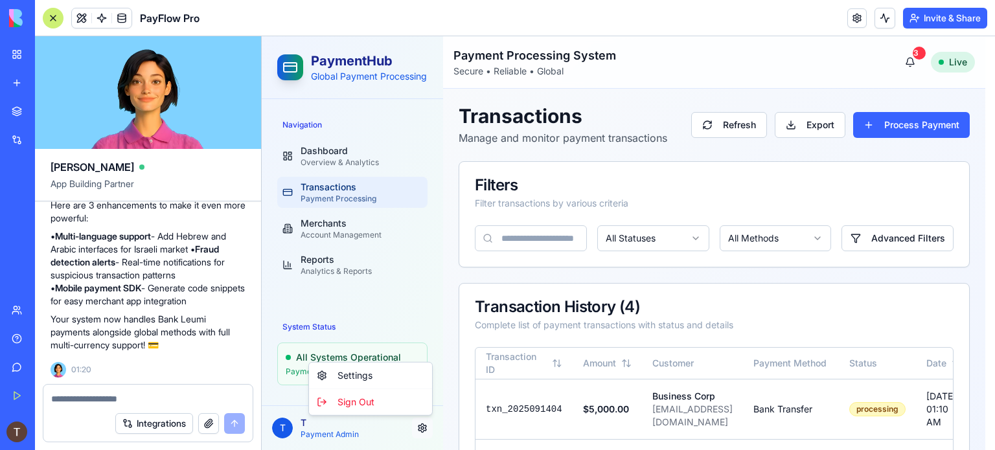
click at [422, 430] on html "PaymentHub Global Payment Processing Navigation Dashboard Overview & Analytics …" at bounding box center [628, 370] width 733 height 668
click at [402, 271] on html "PaymentHub Global Payment Processing Navigation Dashboard Overview & Analytics …" at bounding box center [628, 370] width 733 height 668
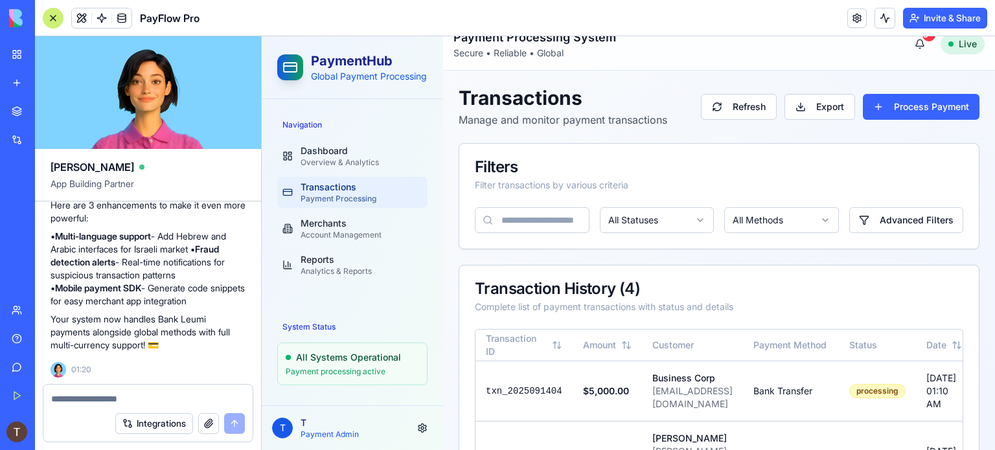
scroll to position [0, 0]
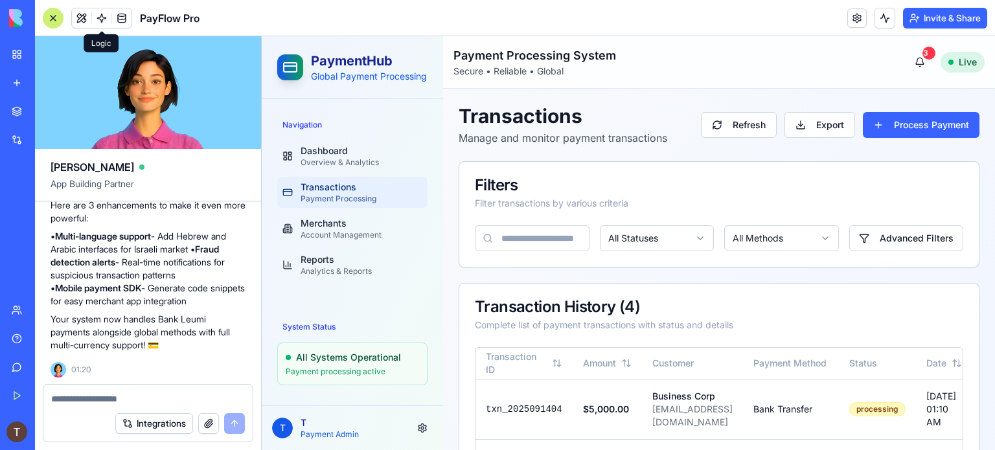
click at [98, 20] on span at bounding box center [102, 18] width 36 height 36
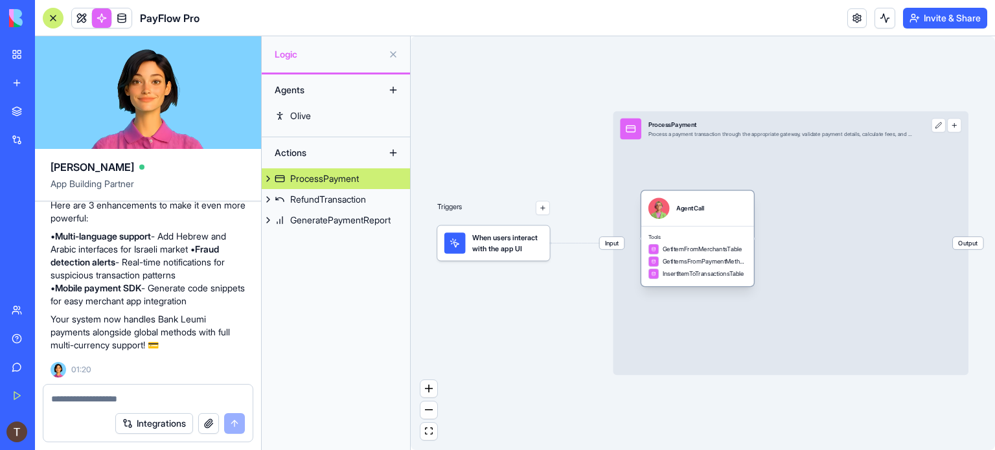
drag, startPoint x: 713, startPoint y: 248, endPoint x: 724, endPoint y: 240, distance: 13.4
click at [724, 240] on span "Tools" at bounding box center [698, 236] width 98 height 7
click at [735, 252] on span "GetItemFromMerchantsTable" at bounding box center [703, 249] width 80 height 9
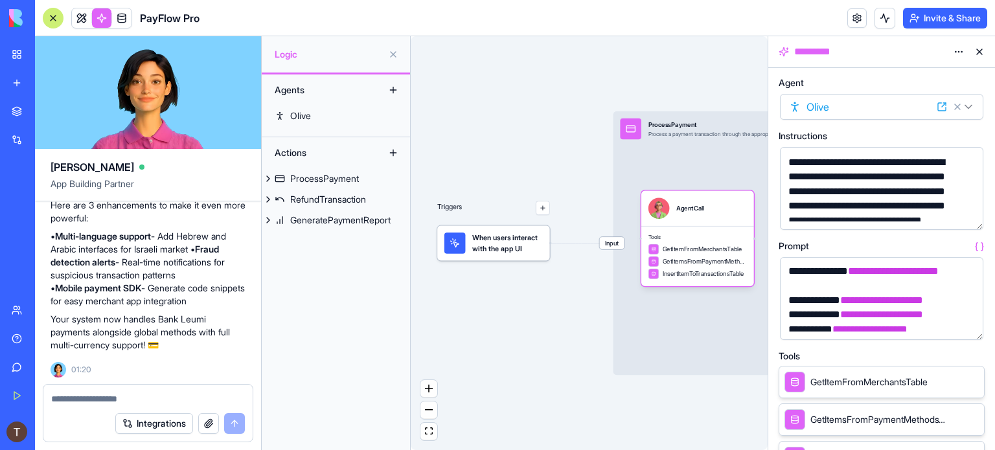
scroll to position [731, 0]
click at [928, 384] on span "GetItemFromMerchantsTable" at bounding box center [869, 382] width 117 height 13
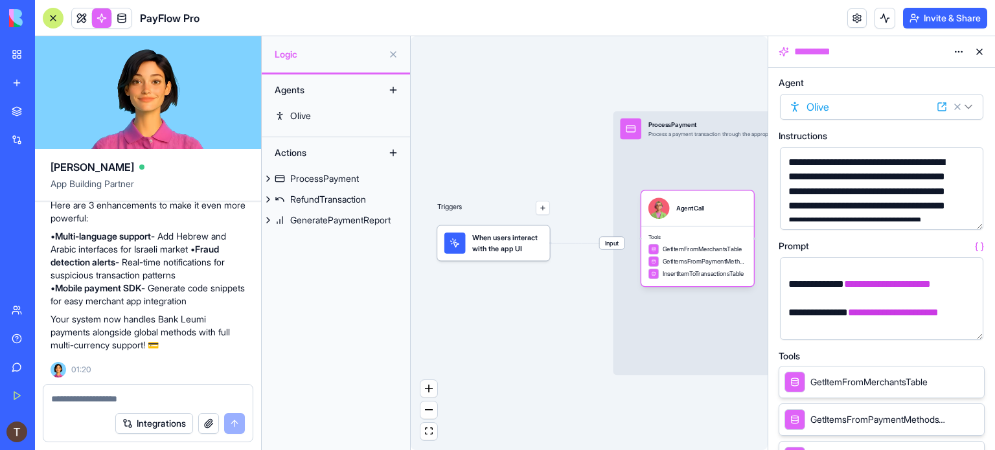
scroll to position [667, 0]
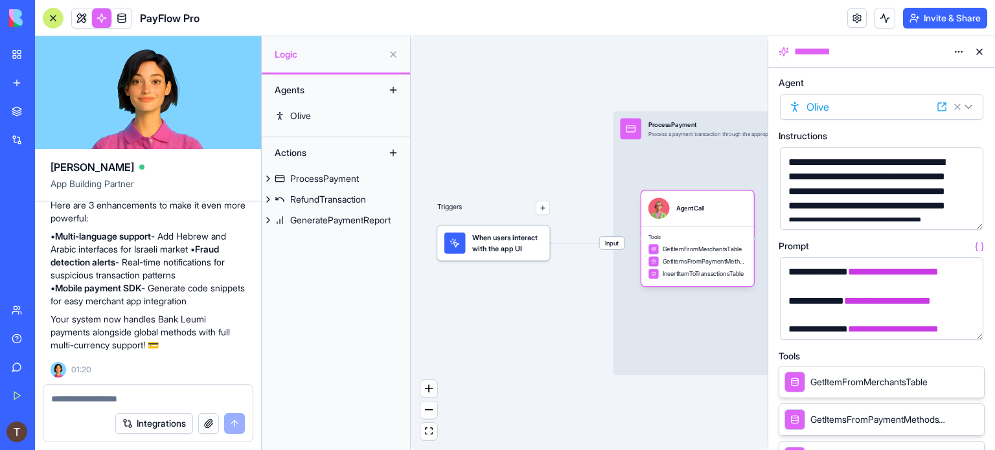
click at [978, 52] on button at bounding box center [979, 51] width 21 height 21
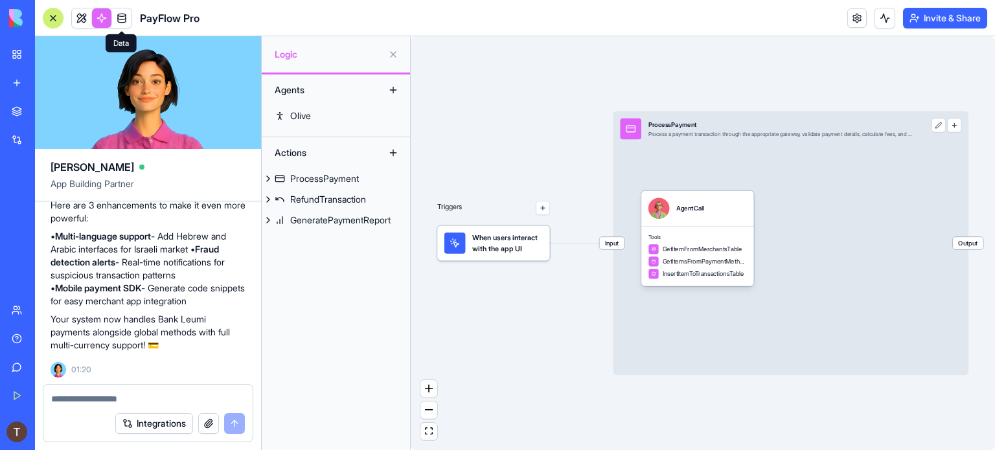
click at [128, 18] on span at bounding box center [122, 18] width 36 height 36
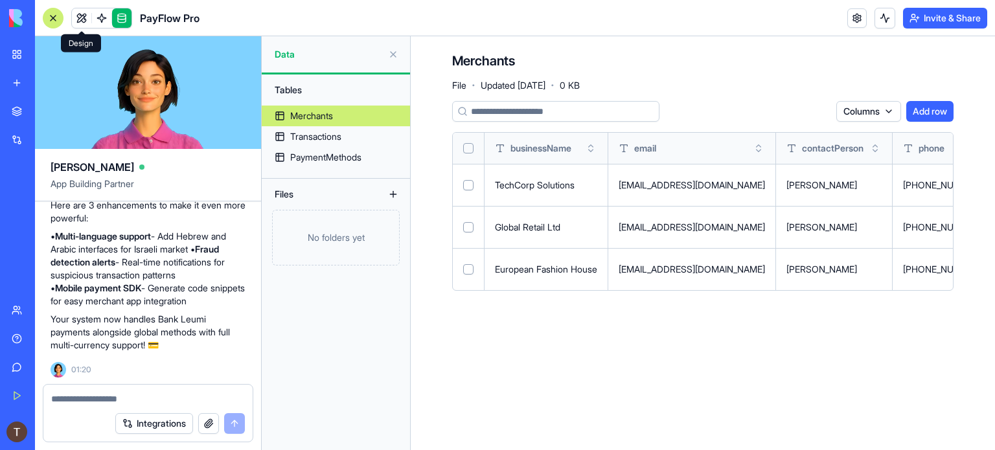
click at [78, 16] on link at bounding box center [81, 17] width 19 height 19
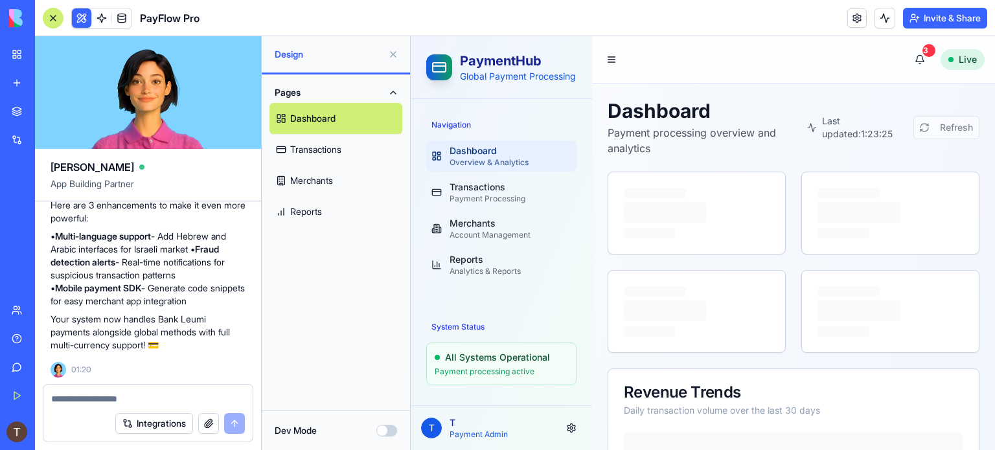
click at [170, 424] on button "Integrations" at bounding box center [154, 423] width 78 height 21
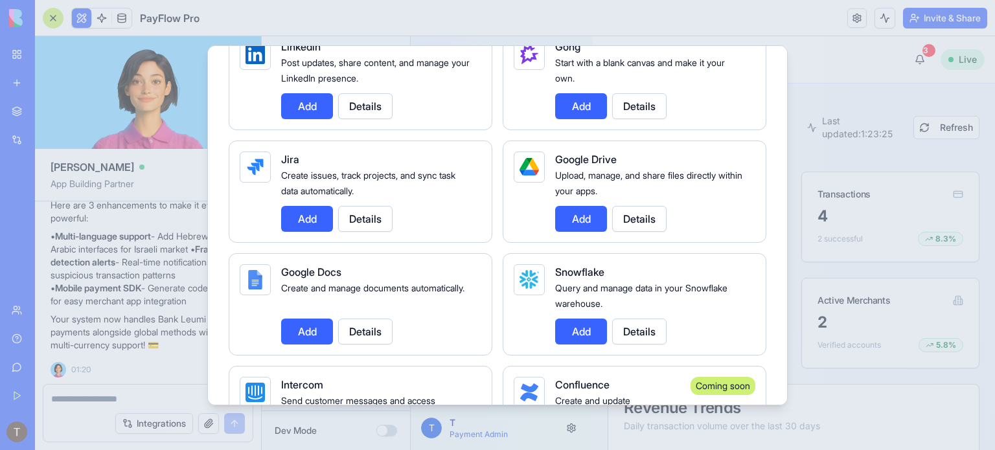
scroll to position [842, 0]
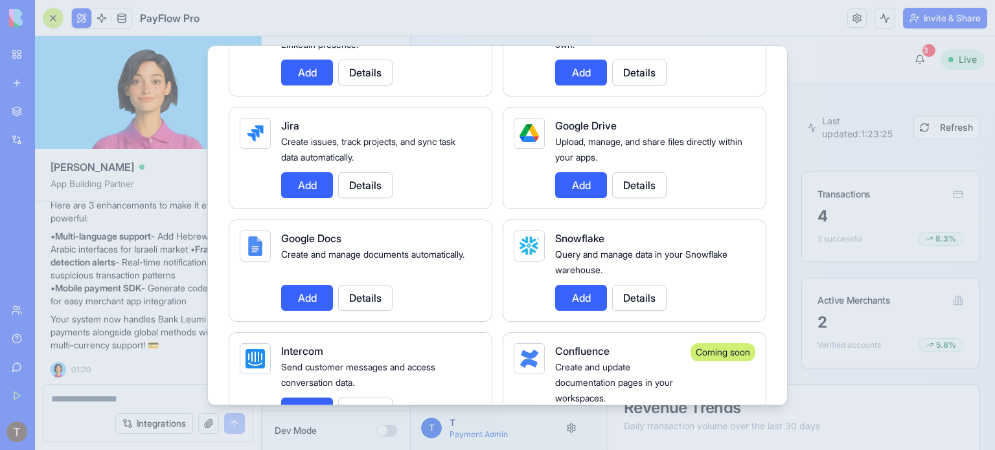
click at [809, 66] on div at bounding box center [497, 225] width 995 height 450
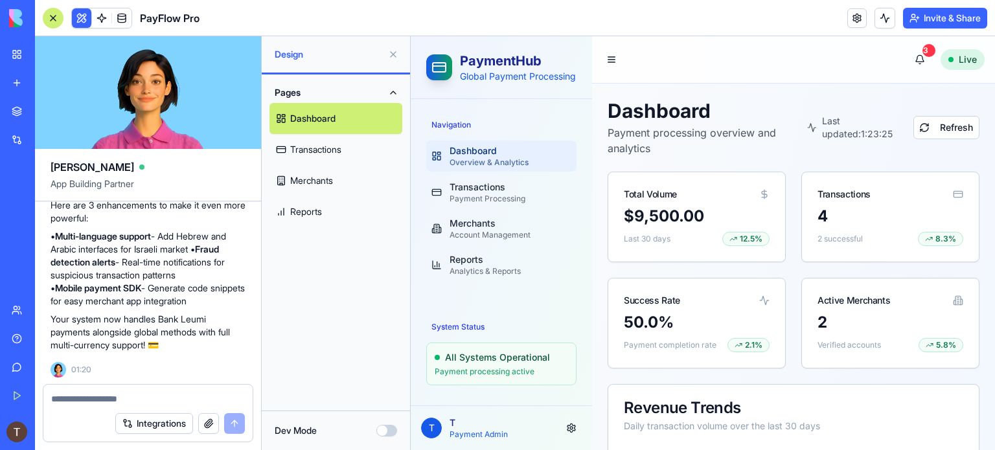
drag, startPoint x: 520, startPoint y: 127, endPoint x: 552, endPoint y: 128, distance: 32.4
click at [552, 128] on div "Navigation Dashboard Overview & Analytics Transactions Payment Processing Merch…" at bounding box center [501, 197] width 161 height 176
click at [334, 150] on link "Transactions" at bounding box center [336, 149] width 133 height 31
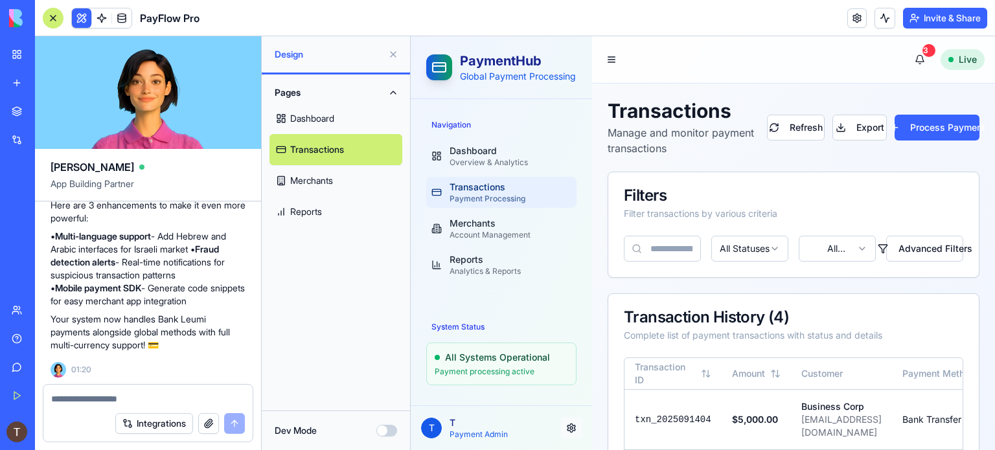
click at [570, 426] on html "PaymentHub Global Payment Processing Navigation Dashboard Overview & Analytics …" at bounding box center [703, 375] width 584 height 678
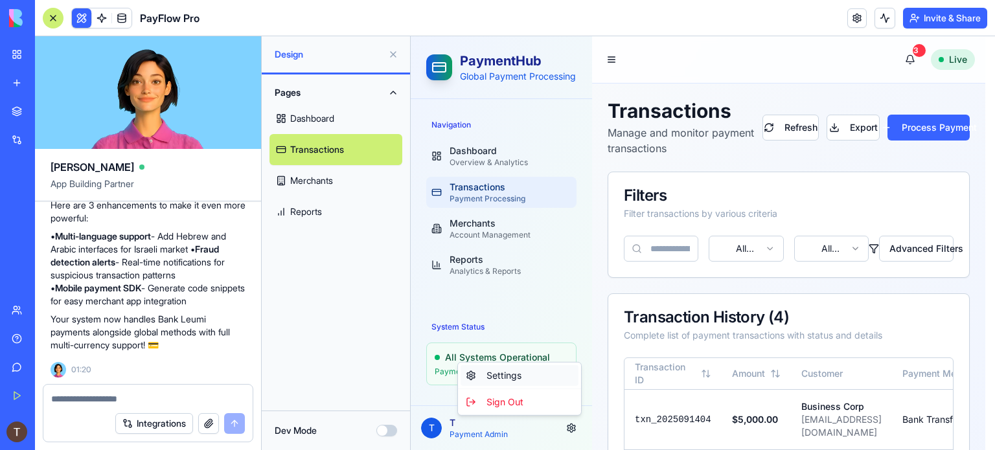
click at [508, 374] on div "Settings" at bounding box center [520, 375] width 118 height 21
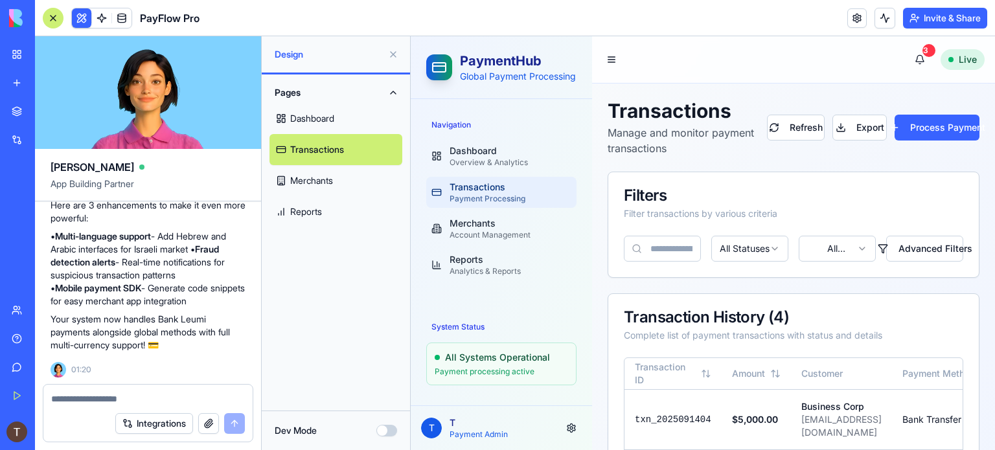
click at [48, 59] on div "My Workspace" at bounding box center [39, 54] width 17 height 13
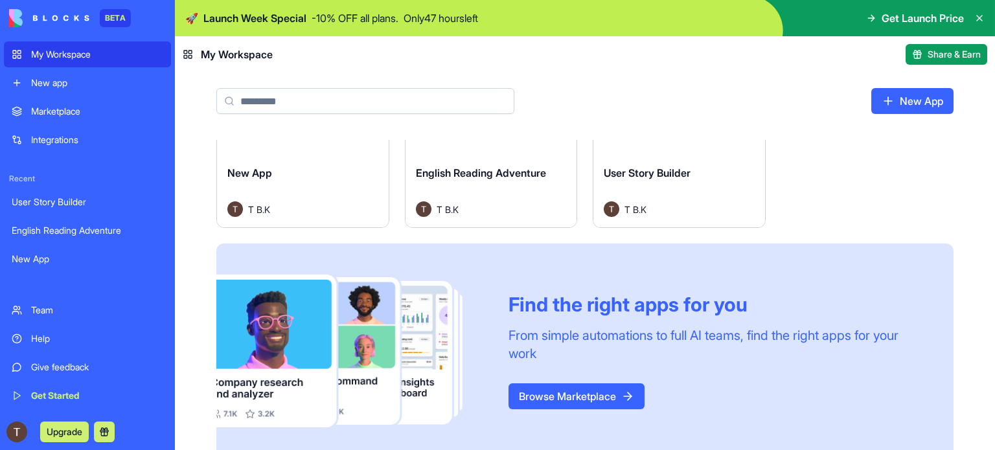
scroll to position [112, 0]
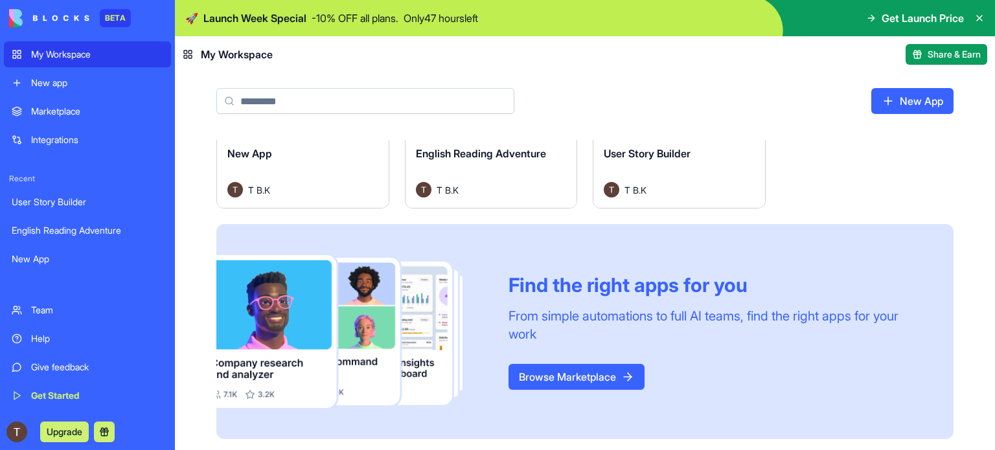
click at [89, 113] on div "Marketplace" at bounding box center [97, 111] width 132 height 13
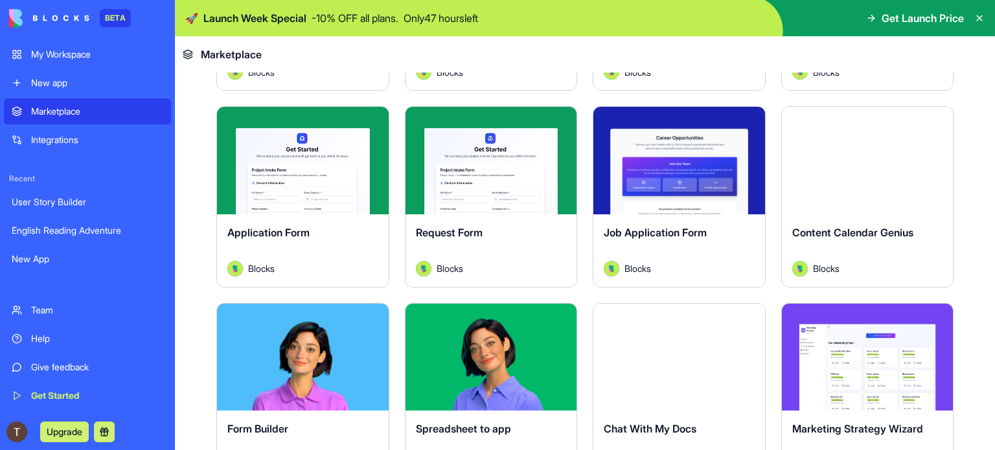
scroll to position [1620, 0]
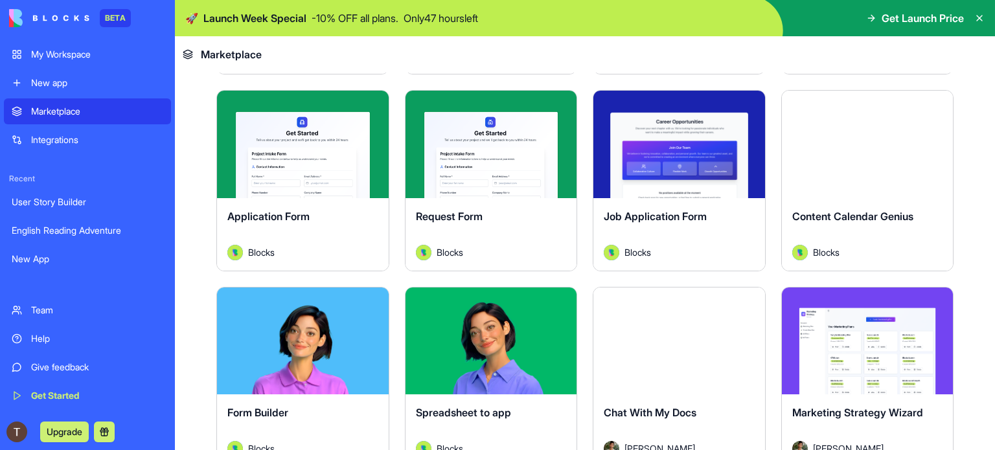
click at [863, 138] on button "Explore" at bounding box center [867, 145] width 97 height 26
